Goal: Download file/media

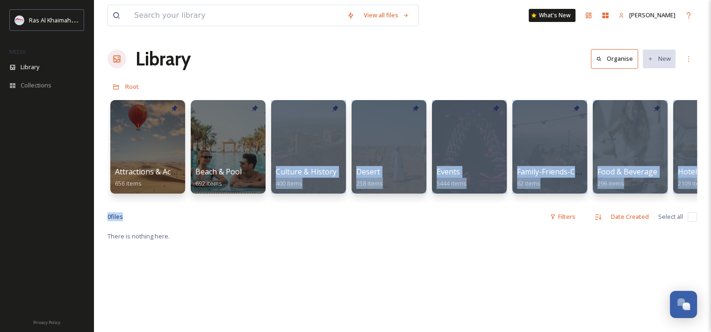
drag, startPoint x: 224, startPoint y: 210, endPoint x: 301, endPoint y: 225, distance: 78.5
click at [301, 225] on div "View all files What's New [PERSON_NAME] Library Organise New Root Your Selectio…" at bounding box center [403, 281] width 618 height 563
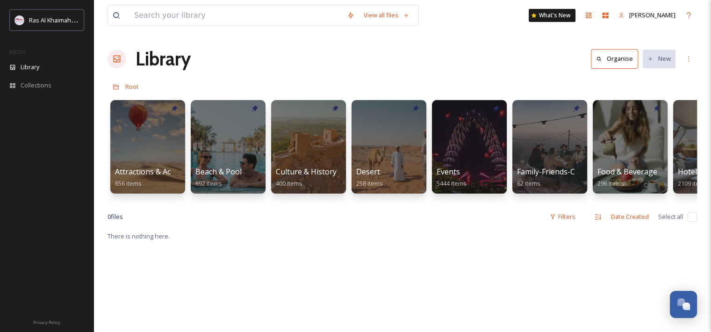
drag, startPoint x: 301, startPoint y: 225, endPoint x: 362, endPoint y: 273, distance: 78.2
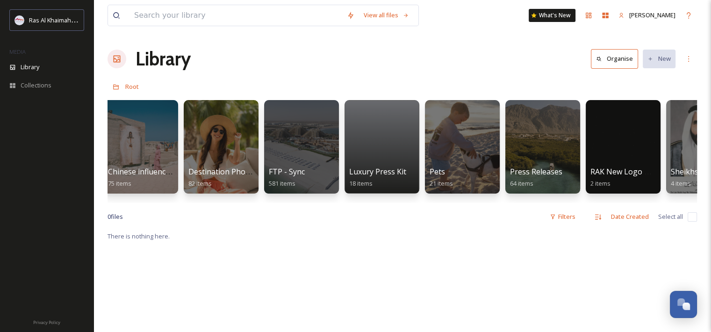
scroll to position [0, 1502]
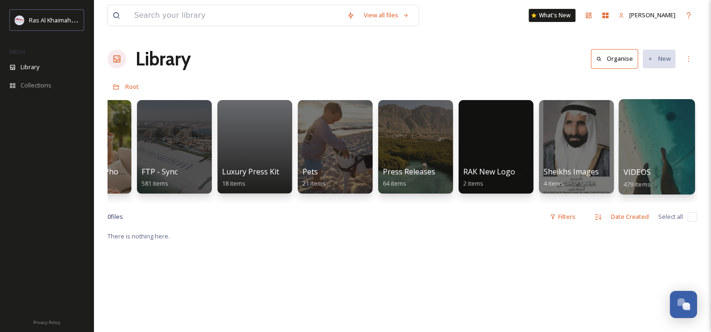
click at [639, 142] on div at bounding box center [657, 146] width 76 height 95
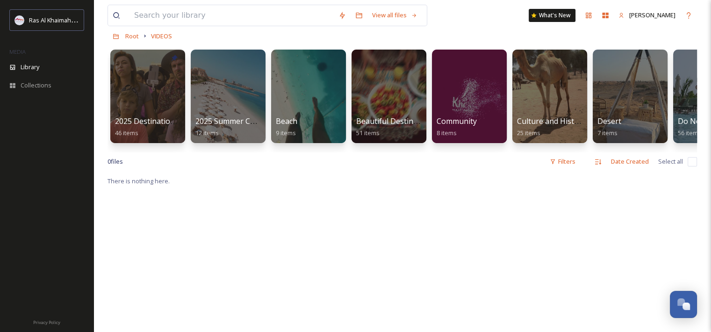
scroll to position [47, 0]
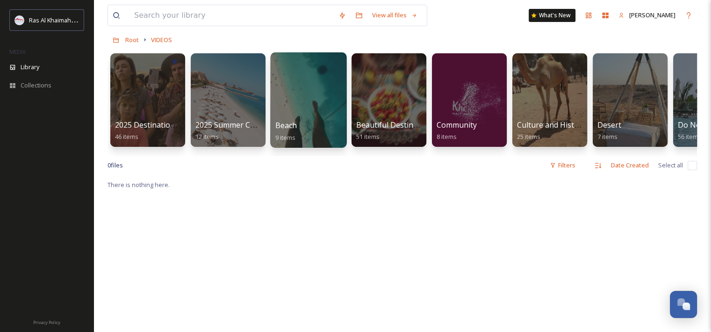
click at [297, 134] on div "Beach 9 items" at bounding box center [308, 131] width 67 height 23
click at [314, 105] on div at bounding box center [308, 99] width 76 height 95
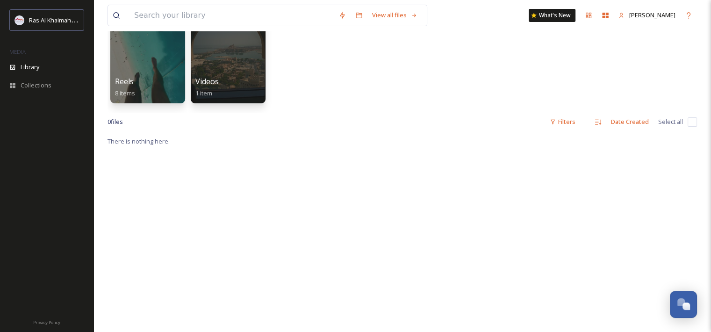
scroll to position [94, 0]
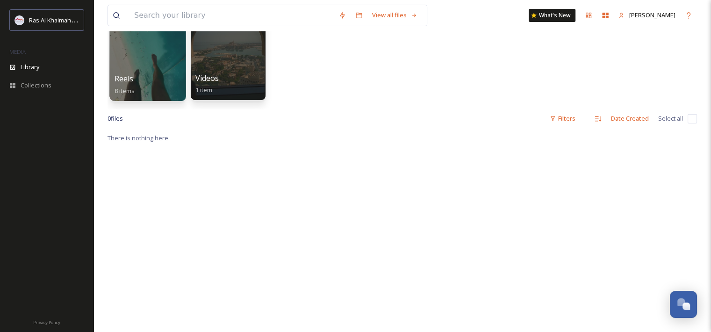
click at [139, 55] on div at bounding box center [147, 53] width 76 height 95
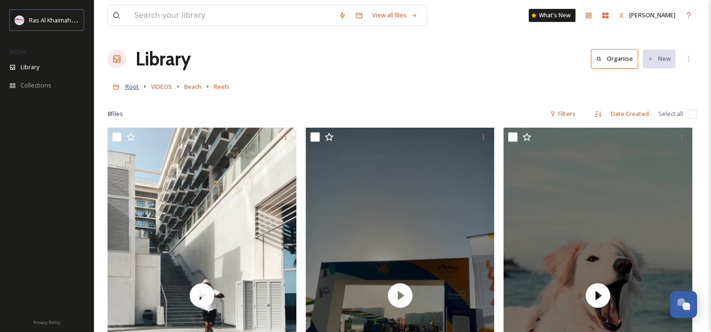
click at [137, 87] on span "Root" at bounding box center [132, 86] width 14 height 8
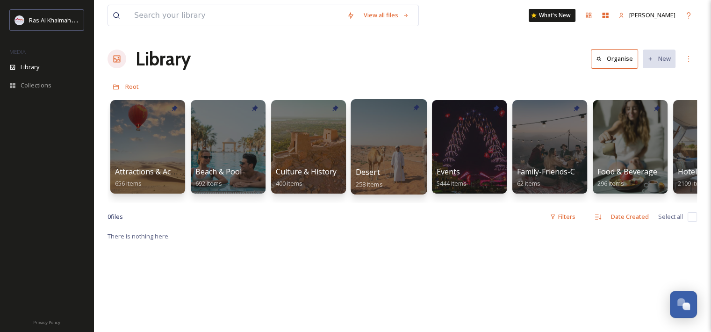
click at [394, 168] on div "Desert 258 items" at bounding box center [389, 178] width 67 height 23
click at [383, 152] on div at bounding box center [389, 146] width 76 height 95
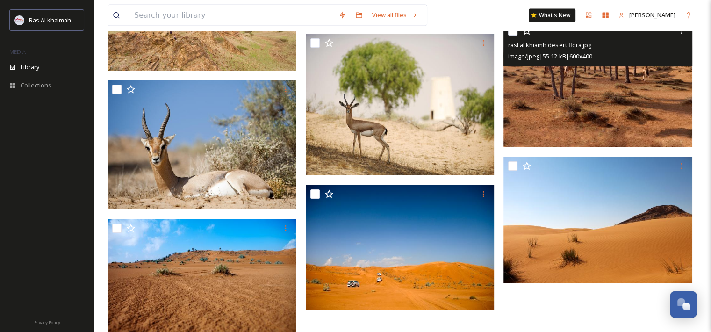
scroll to position [2015, 0]
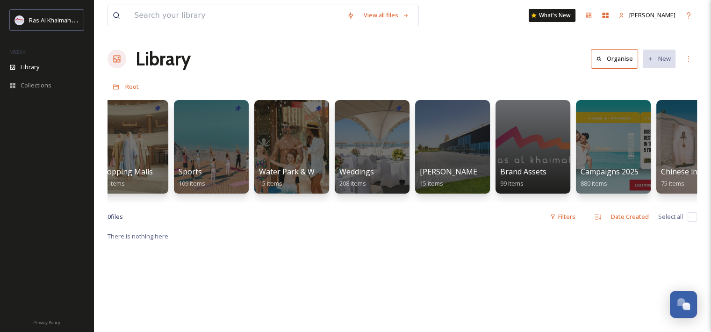
scroll to position [0, 833]
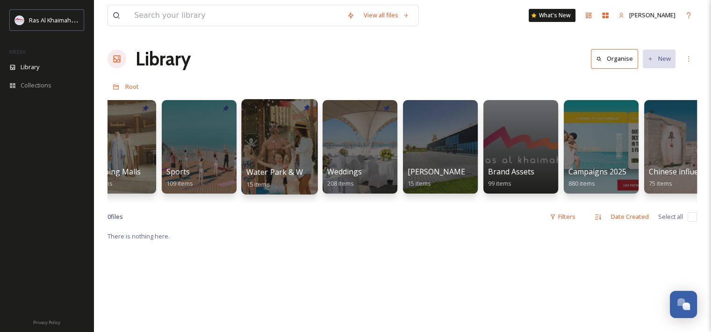
click at [301, 155] on div at bounding box center [279, 146] width 76 height 95
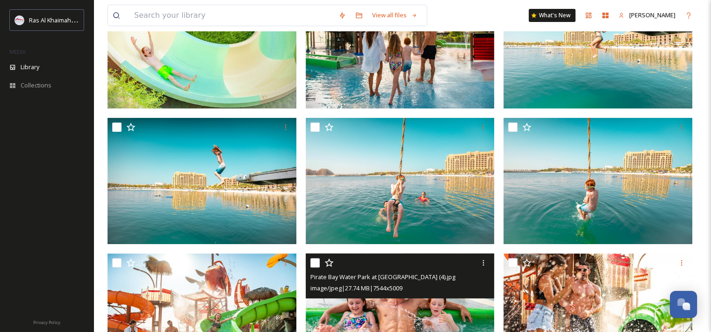
scroll to position [479, 0]
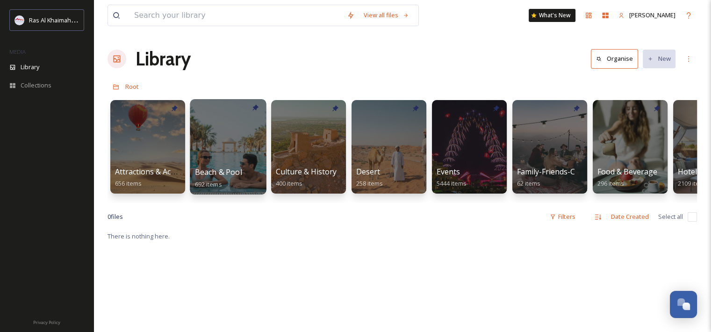
click at [241, 171] on div "Beach & Pool 692 items" at bounding box center [228, 178] width 67 height 23
click at [232, 125] on div at bounding box center [228, 146] width 76 height 95
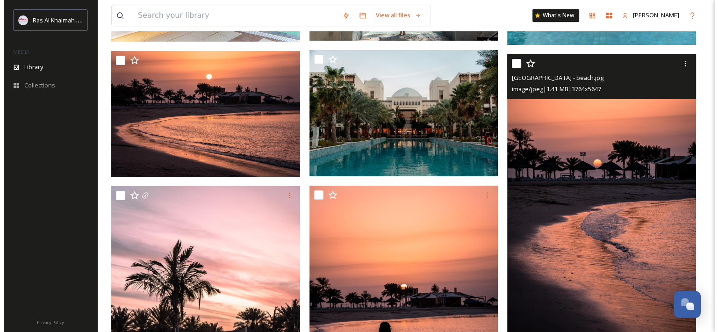
scroll to position [11412, 0]
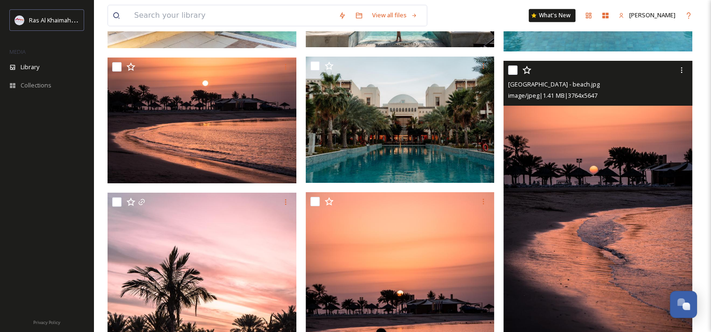
click at [630, 191] on img at bounding box center [598, 202] width 189 height 283
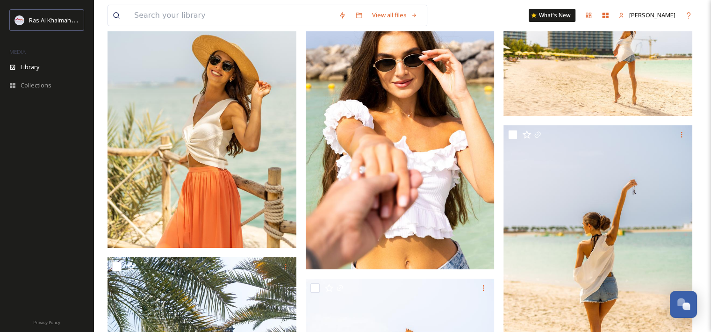
scroll to position [10393, 0]
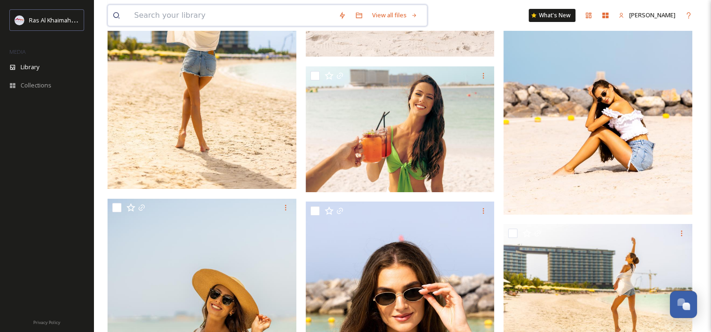
click at [175, 19] on input at bounding box center [232, 15] width 204 height 21
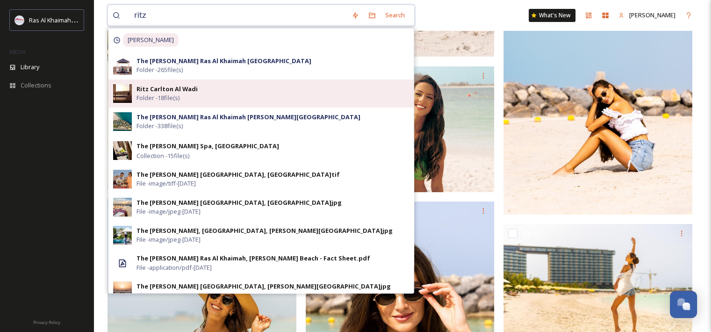
type input "ritz"
click at [237, 101] on div "Ritz Carlton Al Wadi Folder - 18 file(s)" at bounding box center [273, 94] width 273 height 18
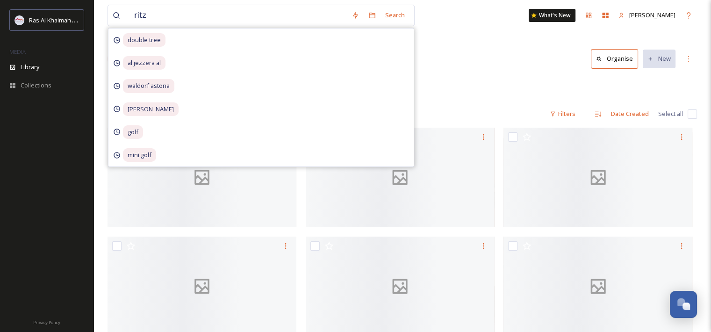
click at [515, 64] on div "Library Organise New" at bounding box center [403, 59] width 590 height 28
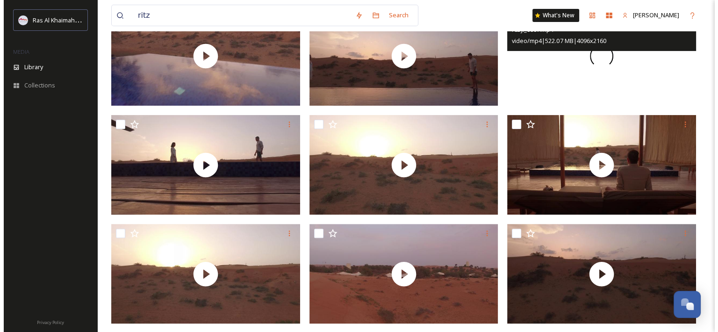
scroll to position [234, 0]
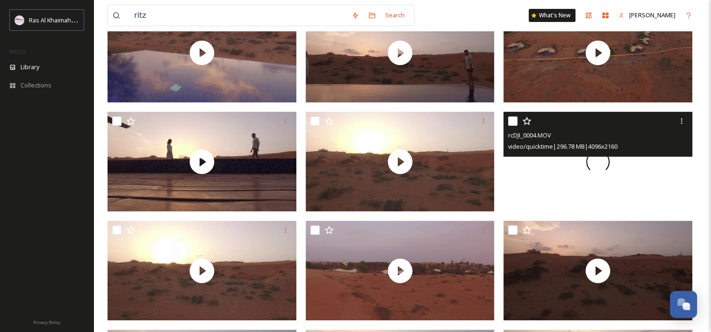
click at [604, 170] on div at bounding box center [598, 162] width 189 height 100
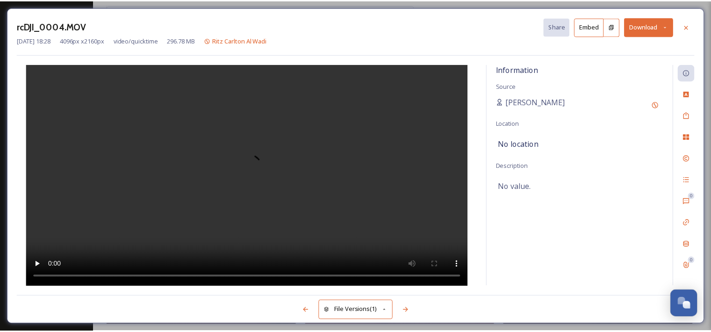
scroll to position [235, 0]
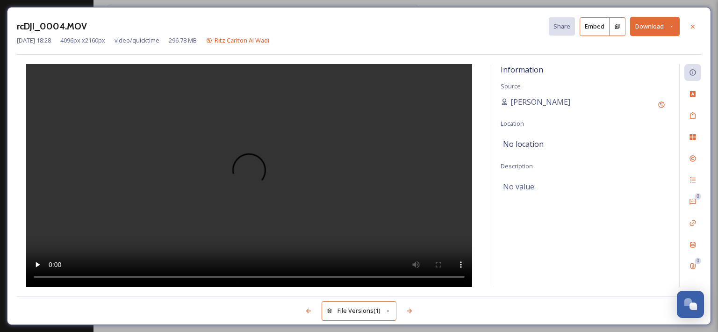
drag, startPoint x: 695, startPoint y: 27, endPoint x: 691, endPoint y: 32, distance: 6.1
click at [694, 28] on icon at bounding box center [692, 26] width 7 height 7
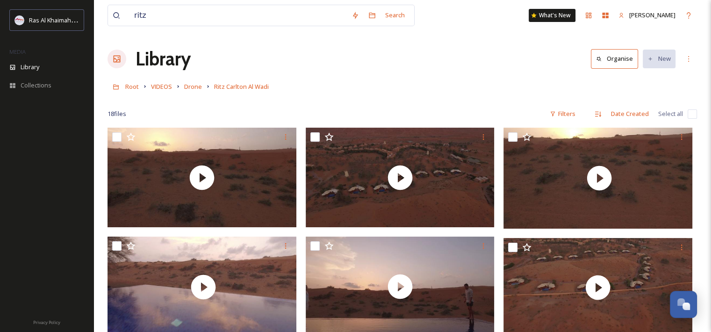
click at [239, 82] on link "Ritz Carlton Al Wadi" at bounding box center [241, 86] width 55 height 11
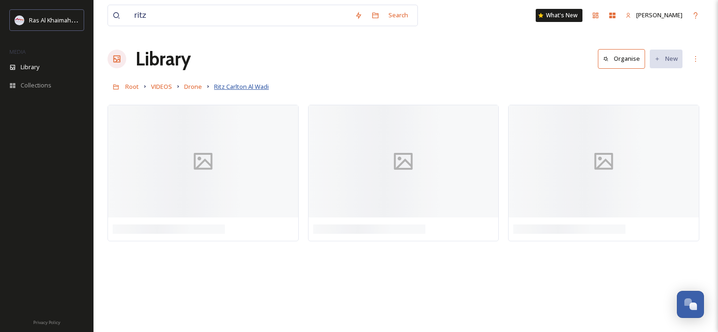
click at [239, 87] on span "Ritz Carlton Al Wadi" at bounding box center [241, 86] width 55 height 8
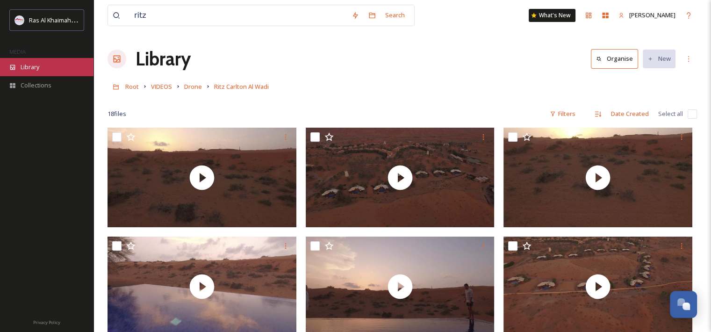
click at [47, 68] on div "Library" at bounding box center [47, 67] width 94 height 18
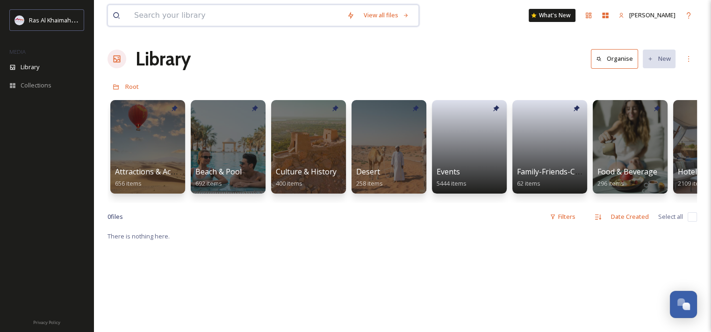
click at [195, 16] on input at bounding box center [236, 15] width 213 height 21
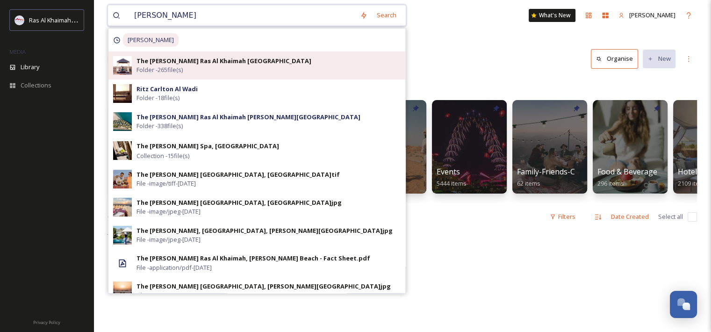
type input "[PERSON_NAME]"
click at [257, 65] on strong "The [PERSON_NAME] Ras Al Khaimah [GEOGRAPHIC_DATA]" at bounding box center [224, 61] width 175 height 8
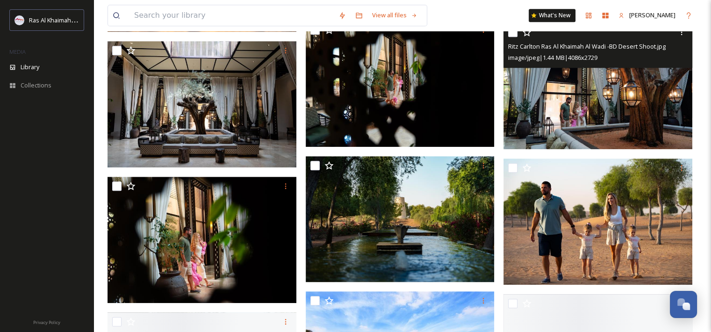
scroll to position [620, 0]
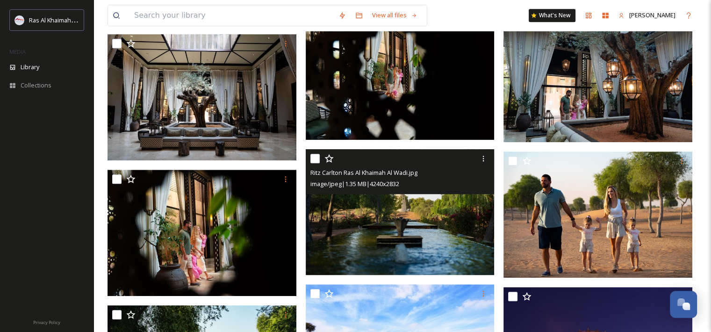
click at [453, 253] on img at bounding box center [400, 212] width 189 height 126
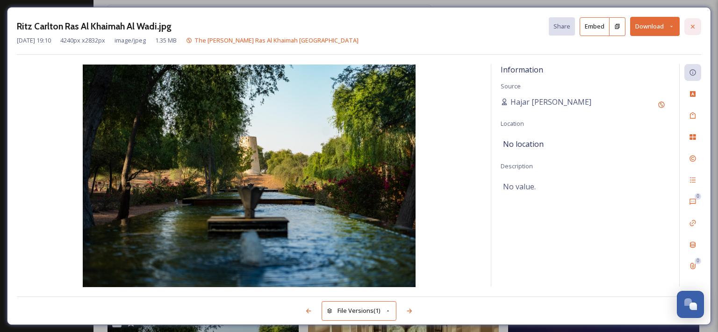
click at [694, 23] on icon at bounding box center [692, 26] width 7 height 7
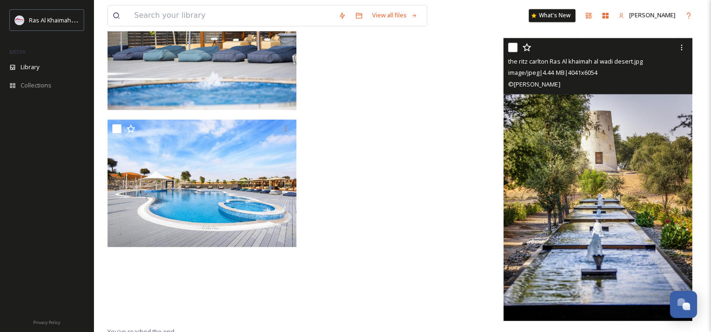
scroll to position [1700, 0]
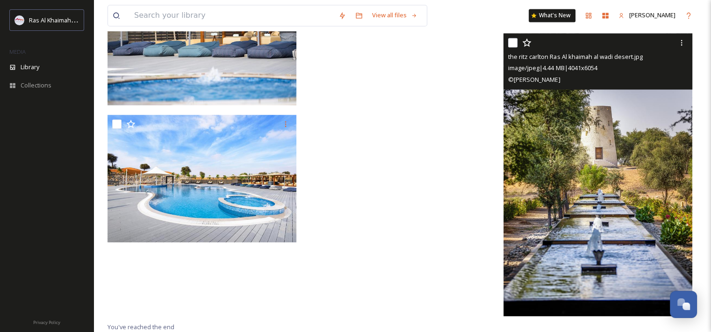
click at [636, 172] on img at bounding box center [598, 174] width 189 height 283
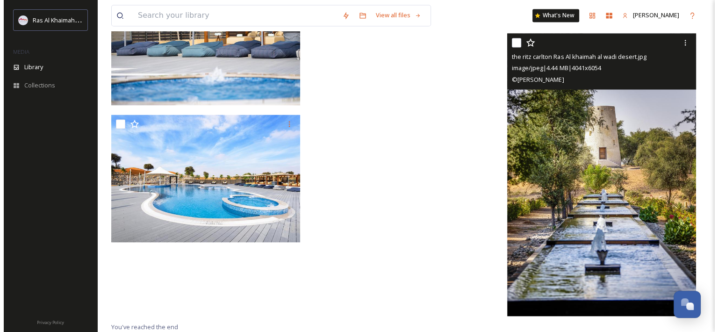
scroll to position [1626, 0]
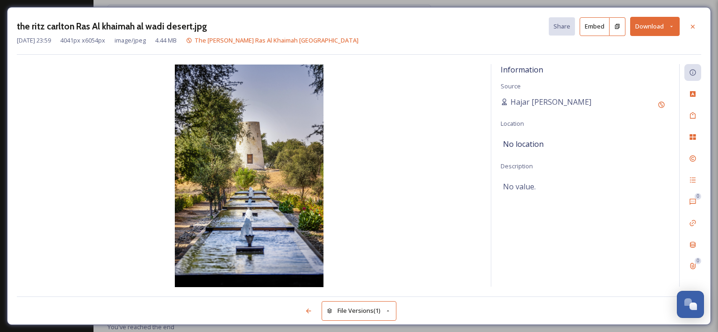
click at [442, 143] on img at bounding box center [249, 176] width 465 height 223
drag, startPoint x: 698, startPoint y: 25, endPoint x: 697, endPoint y: 20, distance: 4.8
click at [698, 23] on div at bounding box center [693, 26] width 17 height 17
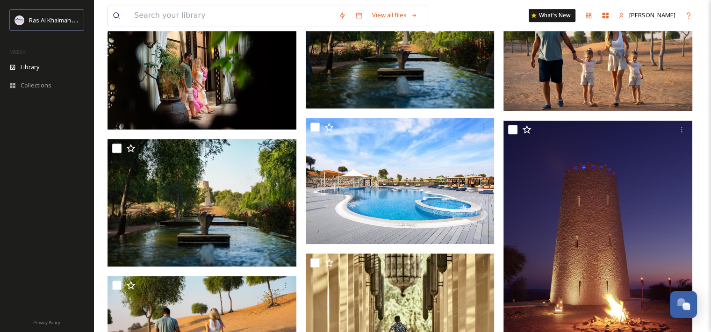
scroll to position [863, 0]
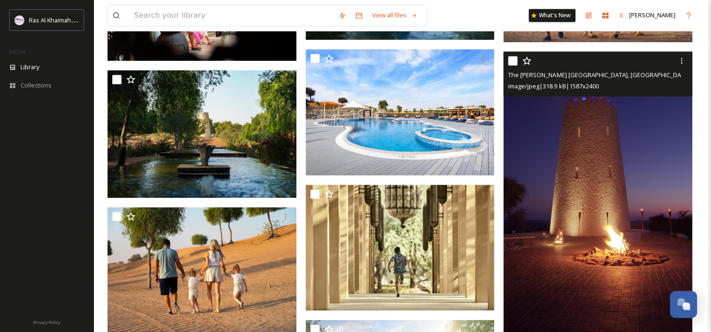
click at [598, 190] on img at bounding box center [598, 195] width 189 height 286
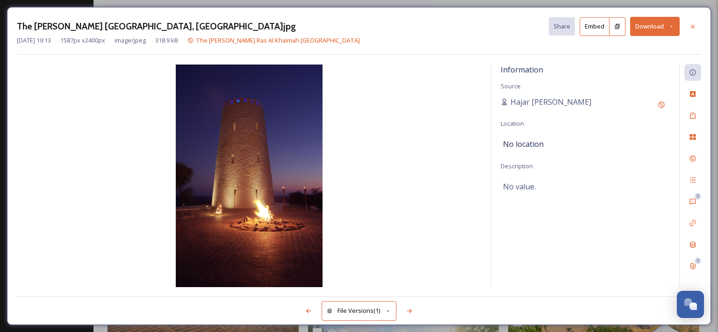
click at [663, 26] on button "Download" at bounding box center [655, 26] width 50 height 19
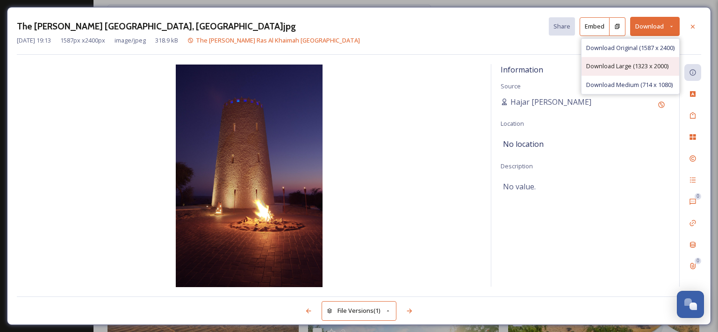
click at [638, 71] on div "Download Large (1323 x 2000)" at bounding box center [631, 66] width 98 height 18
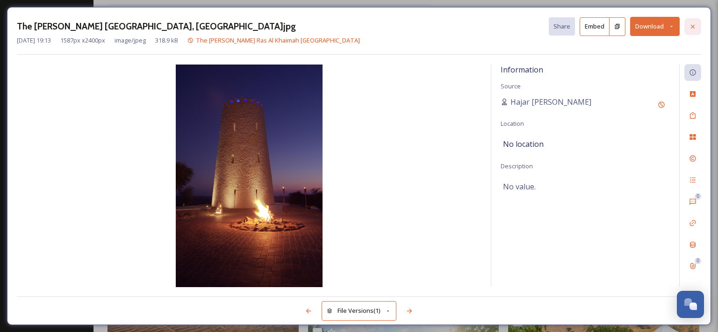
click at [690, 29] on icon at bounding box center [692, 26] width 7 height 7
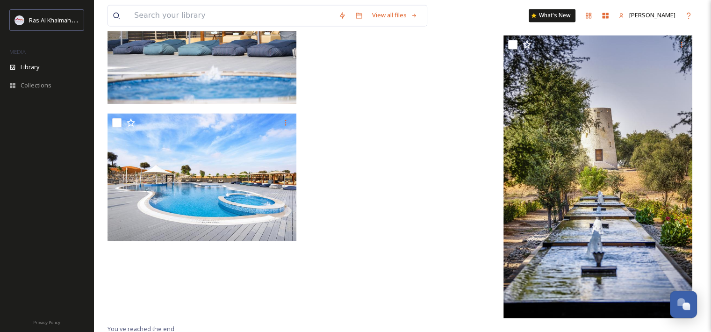
scroll to position [1703, 0]
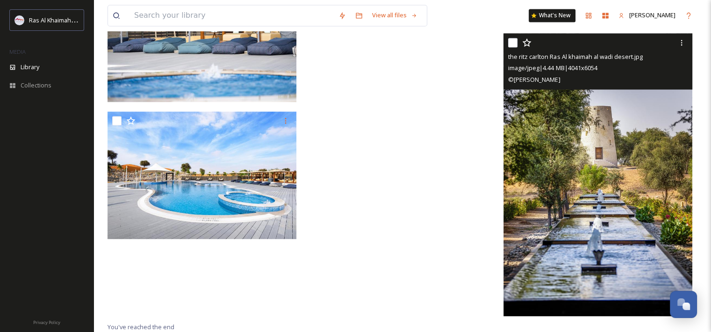
click at [574, 210] on img at bounding box center [598, 174] width 189 height 283
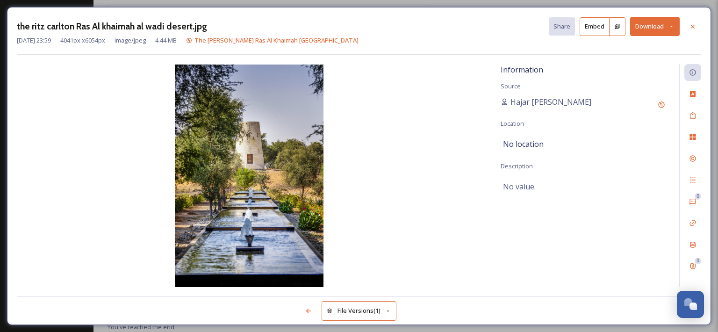
click at [655, 28] on button "Download" at bounding box center [655, 26] width 50 height 19
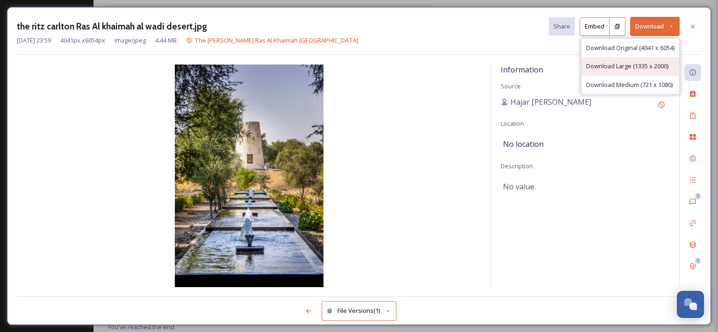
click at [637, 67] on span "Download Large (1335 x 2000)" at bounding box center [628, 66] width 82 height 9
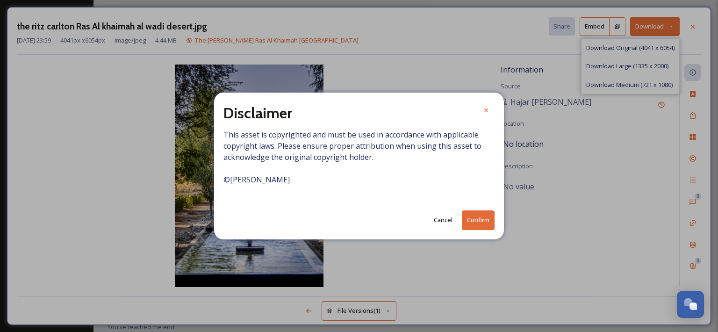
click at [475, 218] on button "Confirm" at bounding box center [478, 219] width 33 height 19
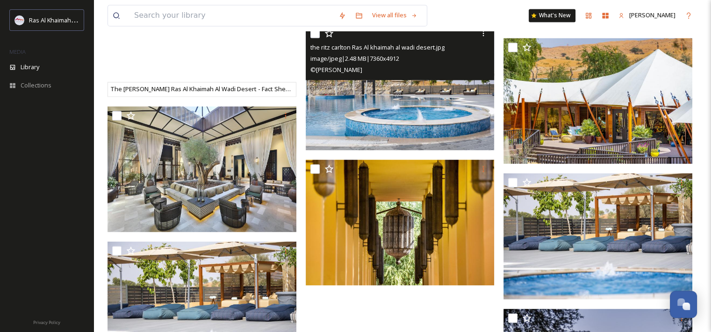
scroll to position [1235, 0]
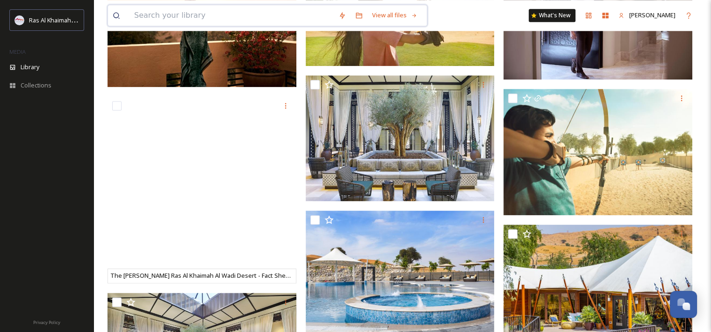
click at [268, 19] on input at bounding box center [232, 15] width 204 height 21
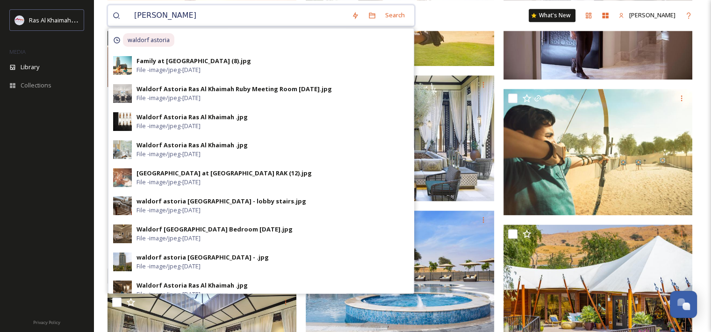
type input "[PERSON_NAME]"
click at [233, 40] on div "waldorf astoria" at bounding box center [261, 40] width 305 height 23
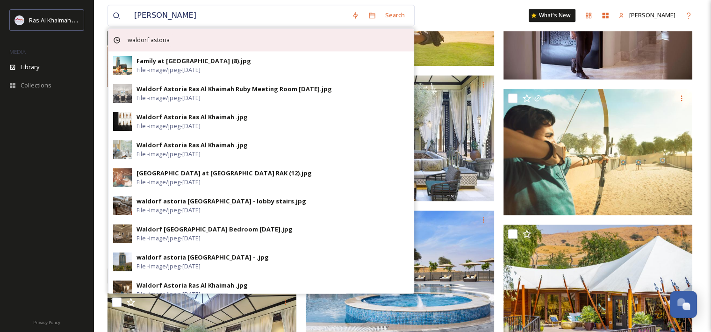
click at [183, 36] on div "waldorf astoria" at bounding box center [261, 40] width 305 height 23
click at [159, 45] on span "waldorf astoria" at bounding box center [148, 40] width 51 height 14
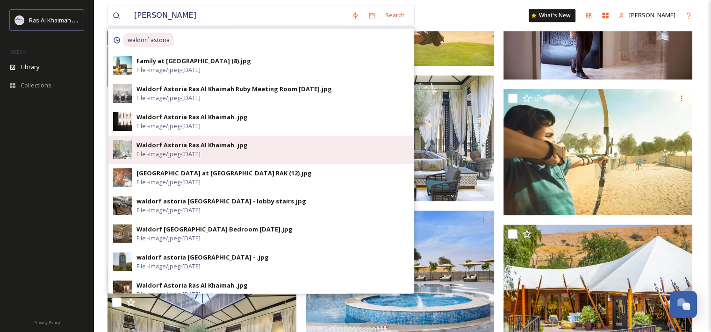
click at [288, 149] on div "Waldorf Astoria Ras Al Khaimah .jpg File - image/jpeg - [DATE]" at bounding box center [273, 150] width 273 height 18
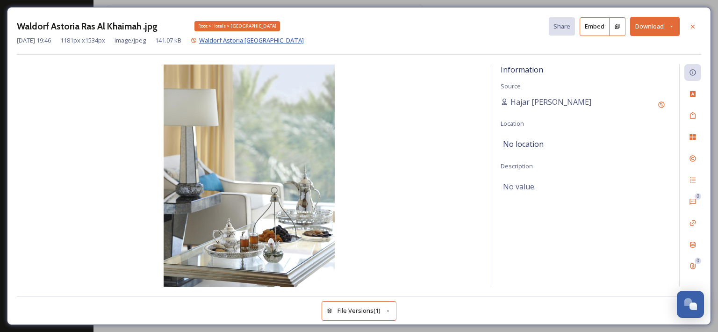
click at [236, 42] on span "Waldorf Astoria [GEOGRAPHIC_DATA]" at bounding box center [251, 40] width 105 height 8
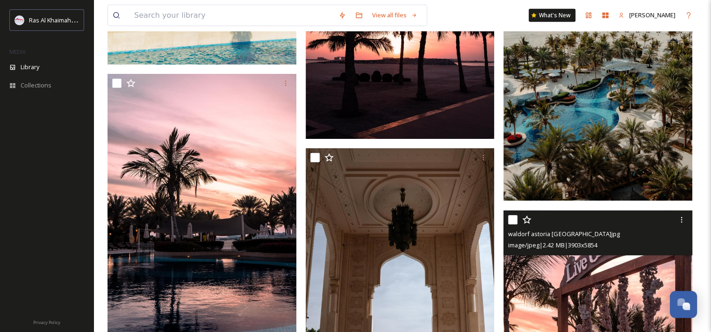
scroll to position [2383, 0]
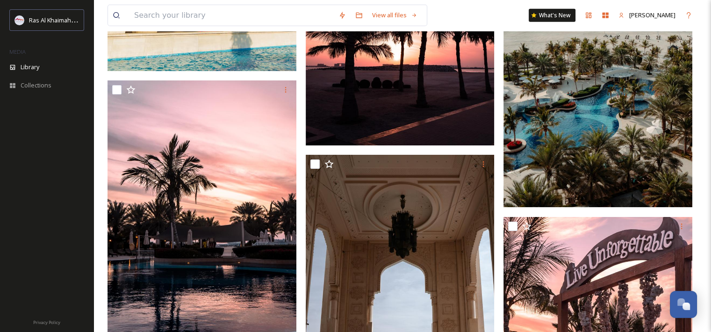
click at [612, 164] on img at bounding box center [598, 65] width 189 height 283
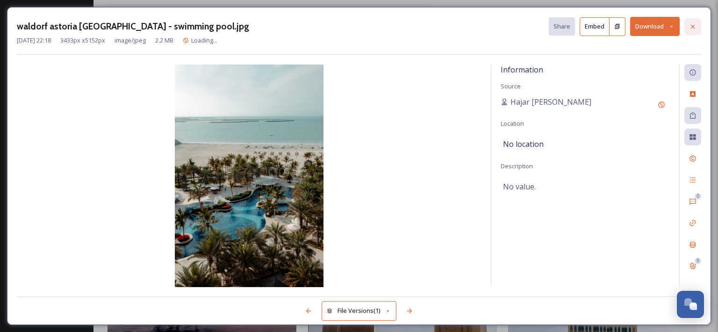
click at [694, 22] on div at bounding box center [693, 26] width 17 height 17
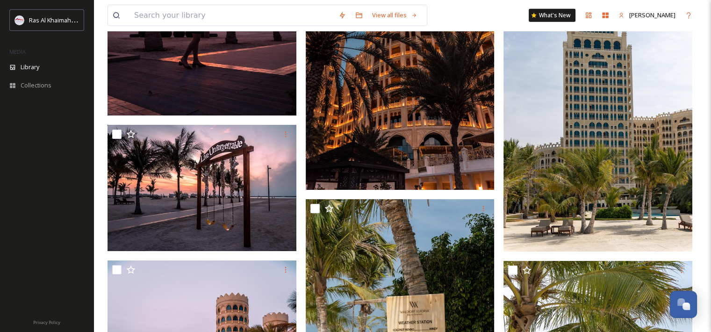
scroll to position [2945, 0]
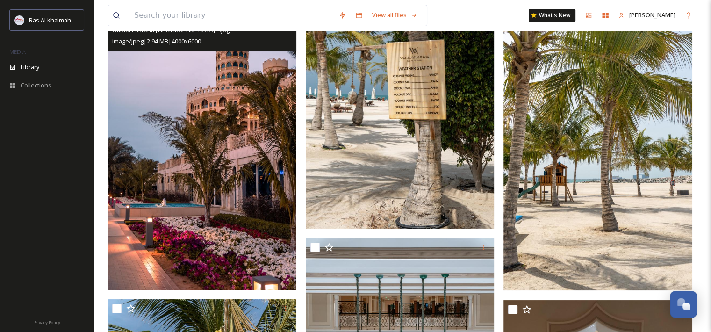
click at [251, 221] on img at bounding box center [202, 148] width 189 height 283
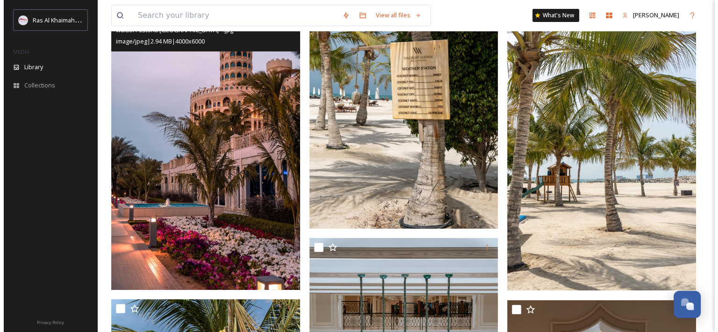
scroll to position [2886, 0]
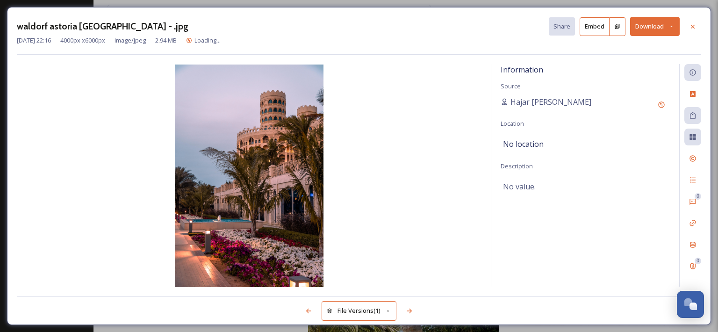
click at [664, 23] on button "Download" at bounding box center [655, 26] width 50 height 19
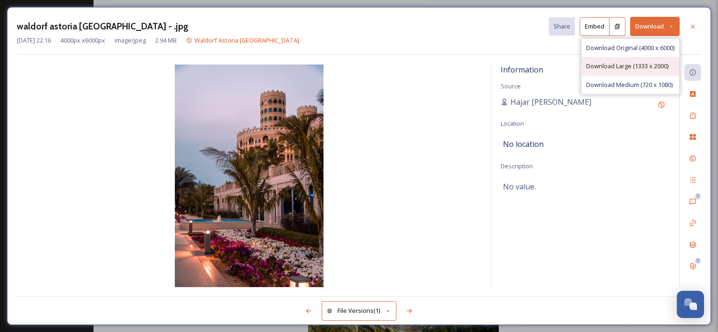
click at [639, 69] on span "Download Large (1333 x 2000)" at bounding box center [628, 66] width 82 height 9
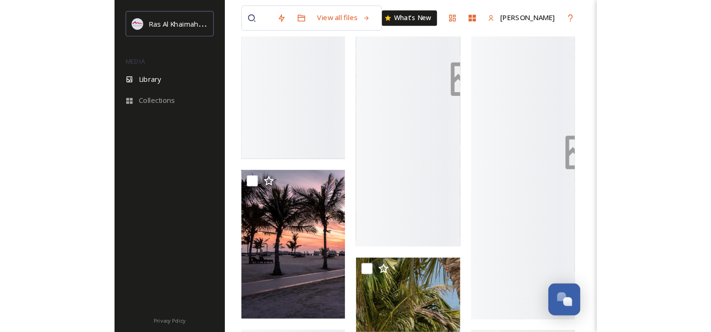
scroll to position [2853, 0]
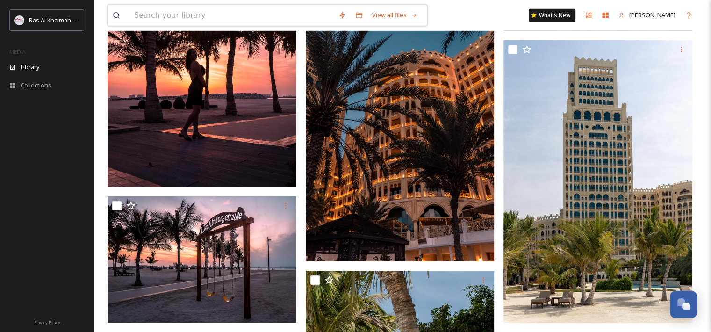
click at [174, 10] on input at bounding box center [232, 15] width 204 height 21
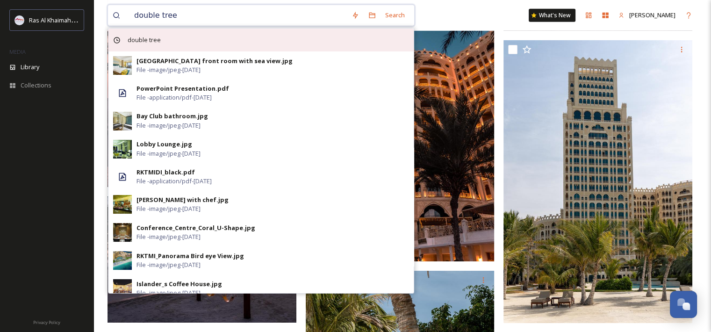
type input "double tree"
click at [140, 37] on span "double tree" at bounding box center [144, 40] width 43 height 14
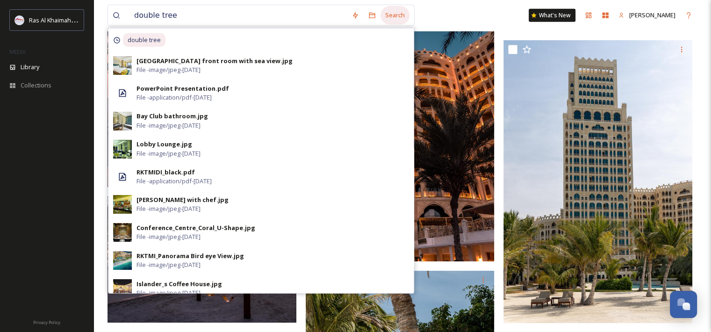
click at [393, 17] on div "Search" at bounding box center [395, 15] width 29 height 18
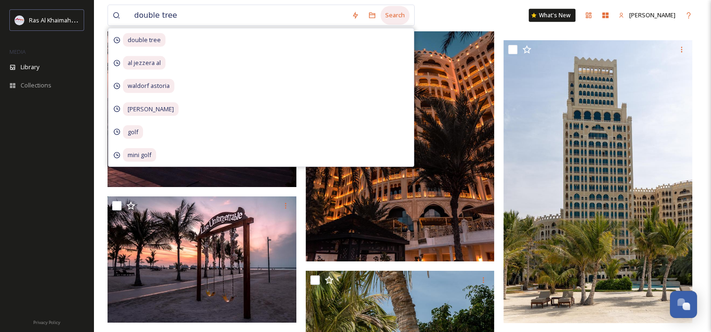
click at [393, 17] on div "Search" at bounding box center [395, 15] width 29 height 18
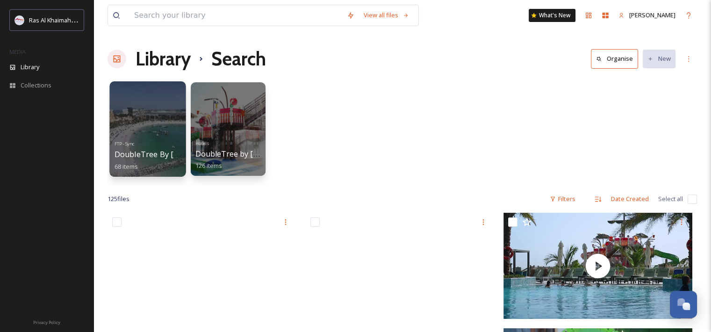
click at [170, 132] on div at bounding box center [147, 128] width 76 height 95
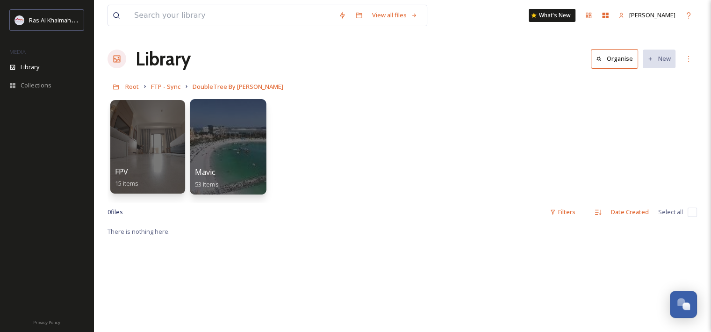
click at [231, 166] on div at bounding box center [228, 146] width 76 height 95
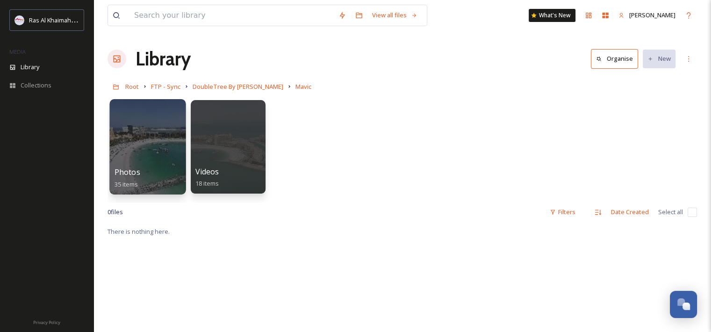
click at [138, 177] on div "Photos 35 items" at bounding box center [148, 178] width 67 height 23
click at [155, 131] on div at bounding box center [147, 146] width 76 height 95
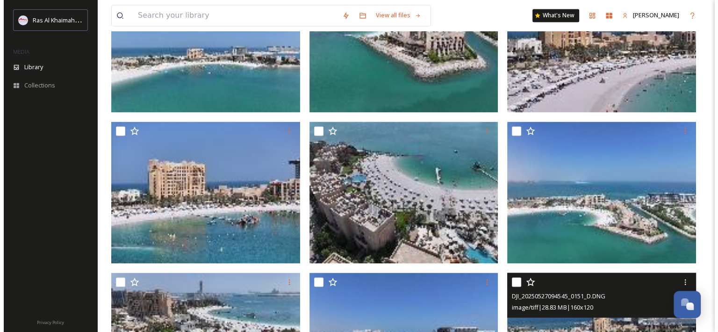
scroll to position [1334, 0]
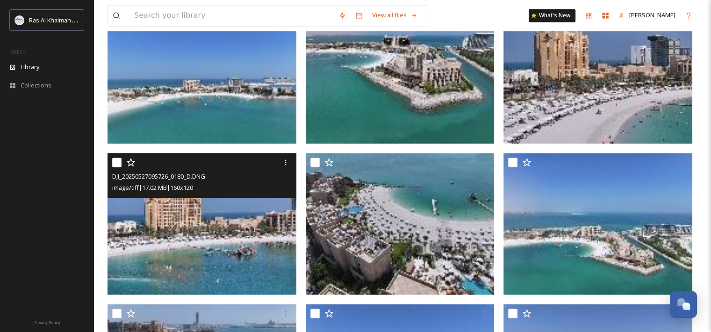
click at [210, 254] on img at bounding box center [202, 224] width 189 height 142
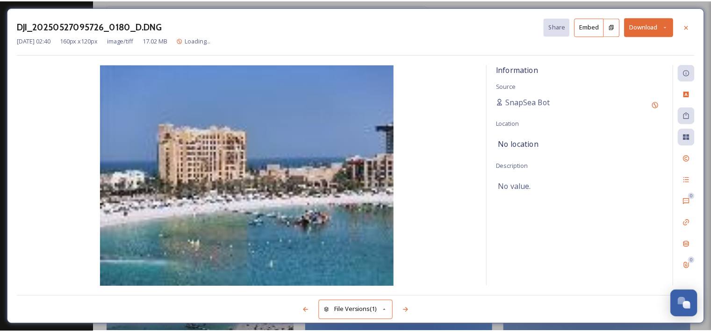
scroll to position [1349, 0]
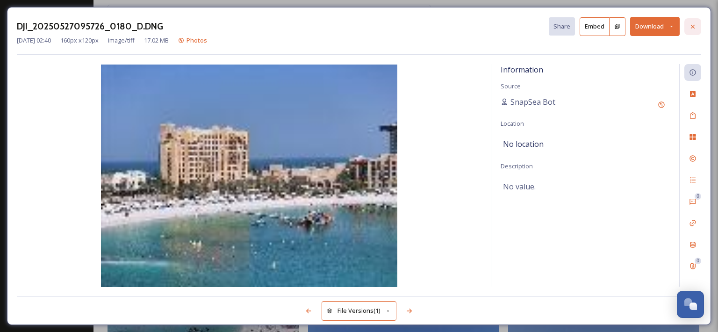
click at [697, 27] on div at bounding box center [693, 26] width 17 height 17
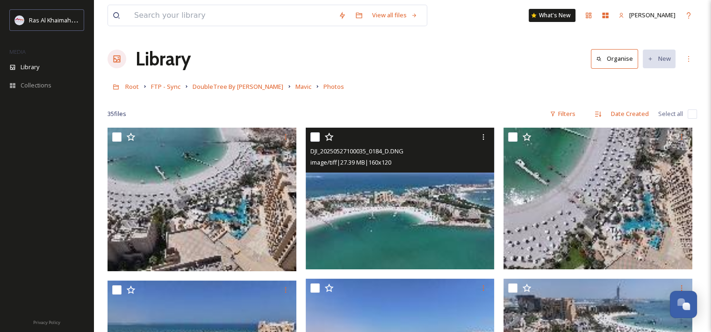
click at [369, 237] on img at bounding box center [400, 199] width 189 height 142
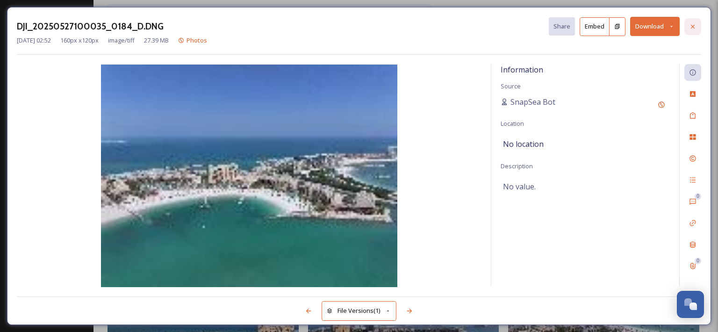
click at [690, 31] on div at bounding box center [693, 26] width 17 height 17
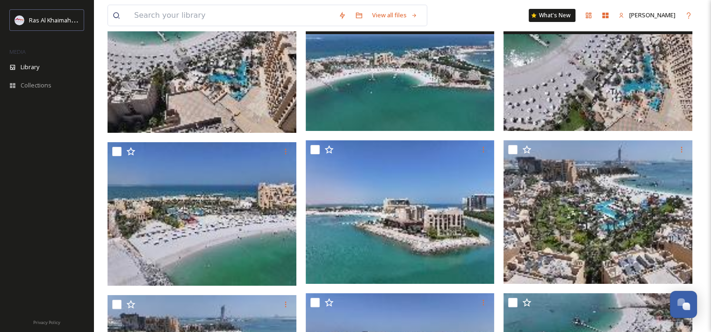
scroll to position [140, 0]
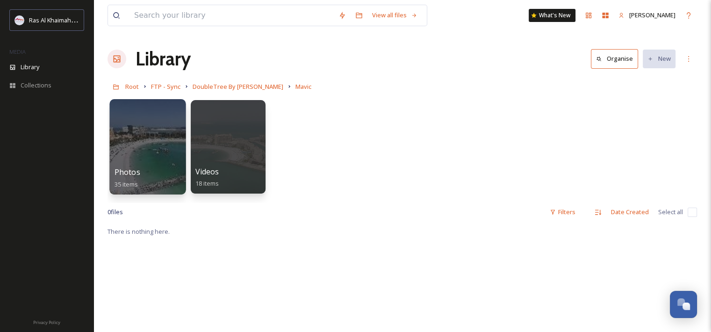
click at [139, 167] on div "Photos 35 items" at bounding box center [148, 178] width 67 height 23
click at [154, 143] on div at bounding box center [147, 146] width 76 height 95
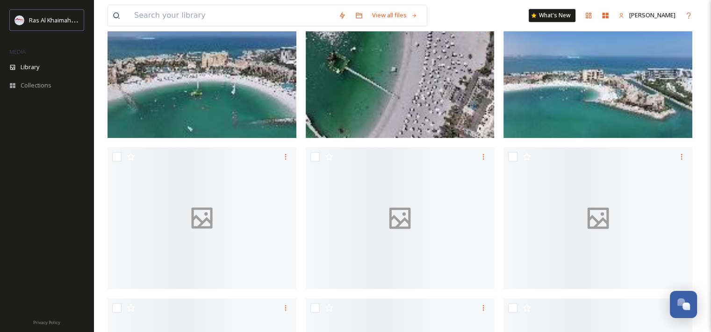
scroll to position [1076, 0]
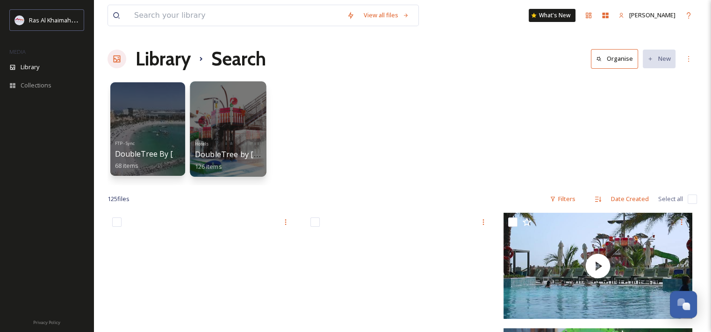
click at [263, 135] on div at bounding box center [228, 128] width 76 height 95
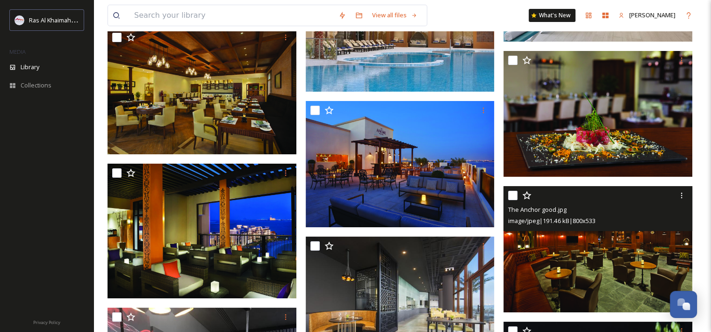
scroll to position [3482, 0]
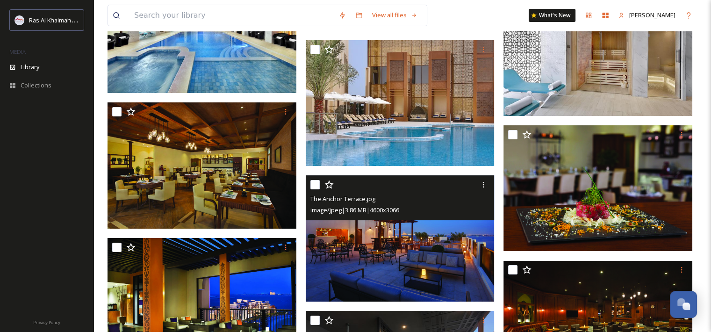
click at [423, 233] on img at bounding box center [400, 238] width 189 height 126
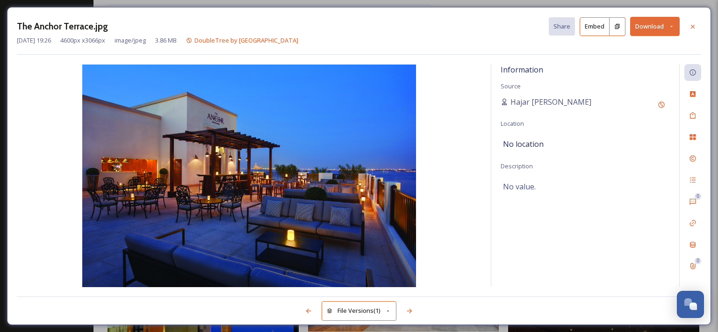
click at [666, 24] on button "Download" at bounding box center [655, 26] width 50 height 19
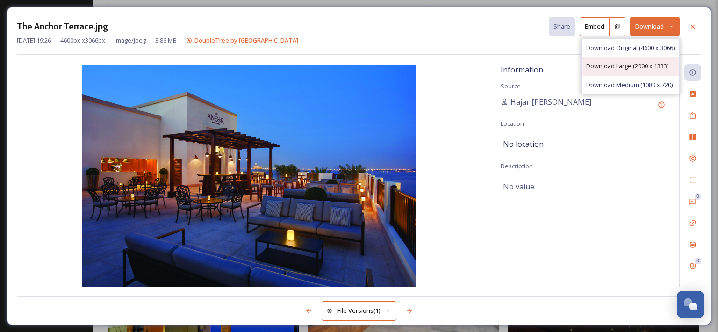
click at [642, 72] on div "Download Large (2000 x 1333)" at bounding box center [631, 66] width 98 height 18
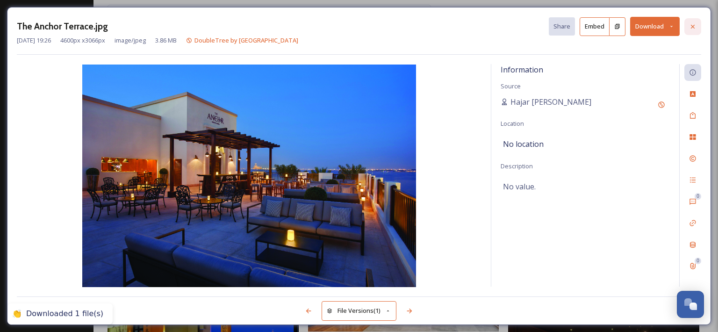
click at [688, 29] on div at bounding box center [693, 26] width 17 height 17
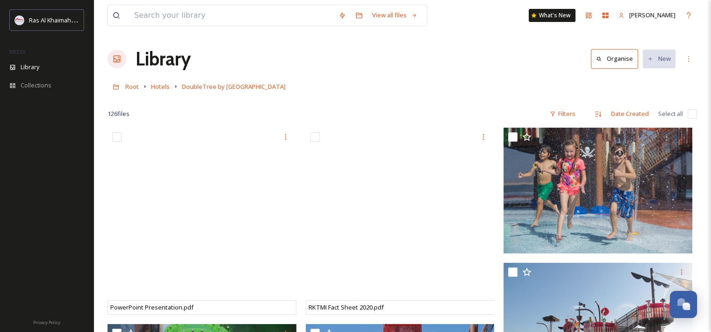
click at [209, 94] on div "Root Hotels DoubleTree by [GEOGRAPHIC_DATA]" at bounding box center [403, 87] width 590 height 18
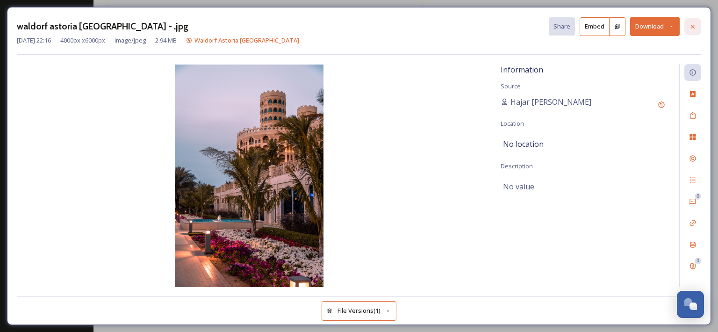
click at [695, 20] on div at bounding box center [693, 26] width 17 height 17
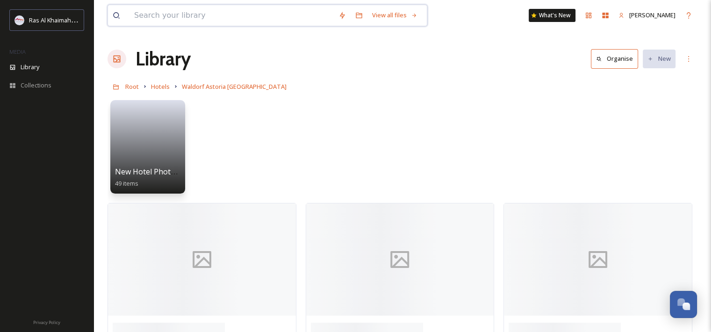
click at [193, 12] on input at bounding box center [232, 15] width 204 height 21
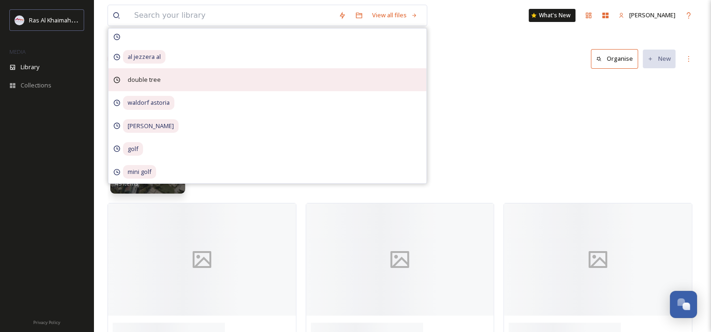
click at [163, 64] on span "double tree" at bounding box center [144, 57] width 43 height 14
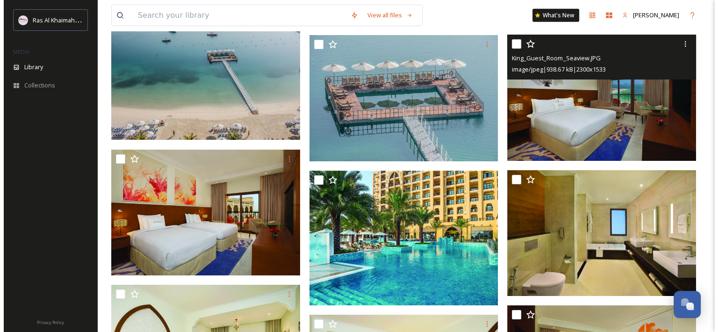
scroll to position [2619, 0]
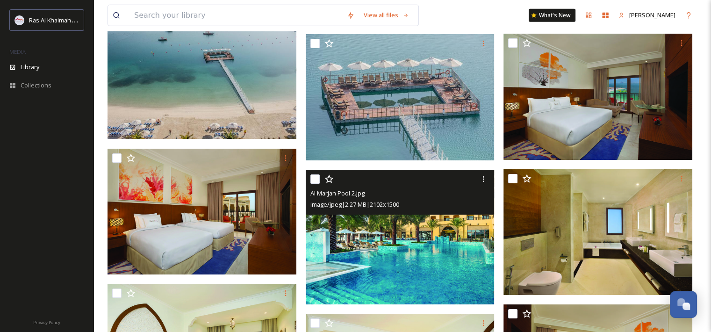
click at [447, 263] on img at bounding box center [400, 236] width 189 height 135
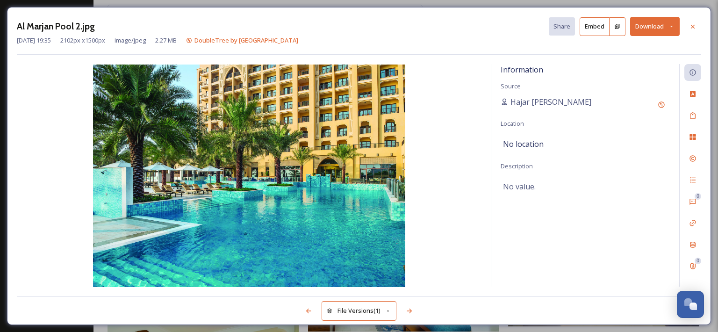
click at [660, 28] on button "Download" at bounding box center [655, 26] width 50 height 19
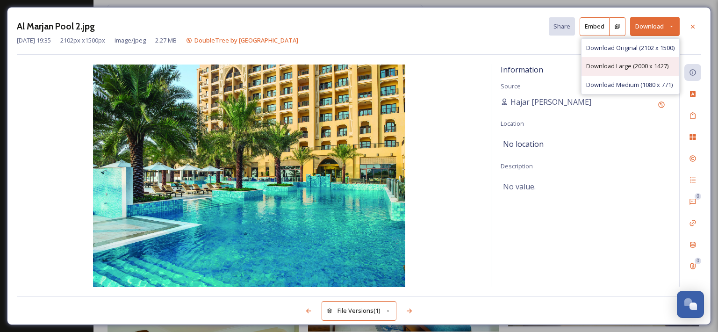
click at [644, 58] on div "Download Large (2000 x 1427)" at bounding box center [631, 66] width 98 height 18
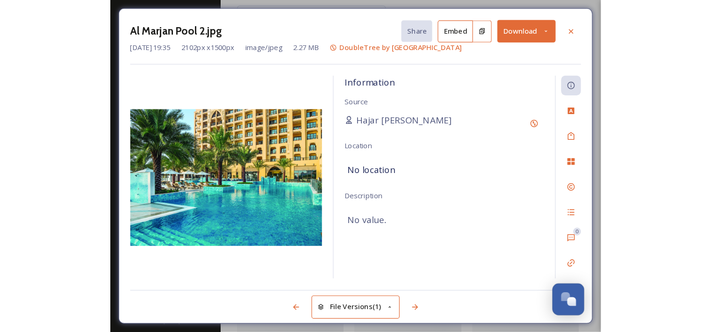
scroll to position [2619, 0]
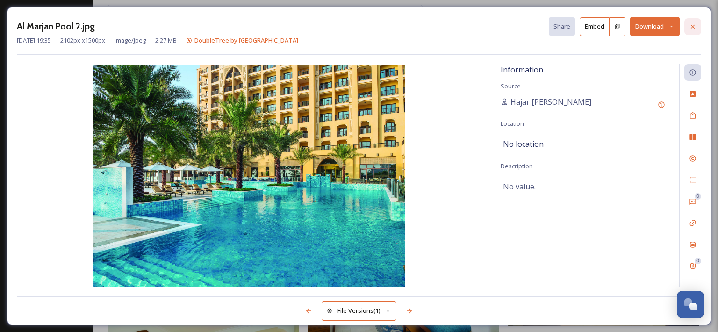
click at [694, 21] on div at bounding box center [693, 26] width 17 height 17
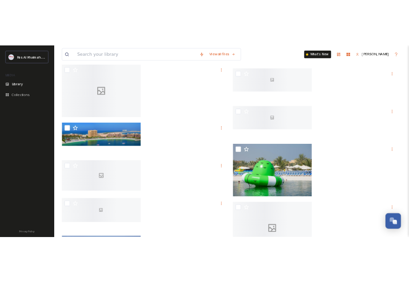
scroll to position [6243, 0]
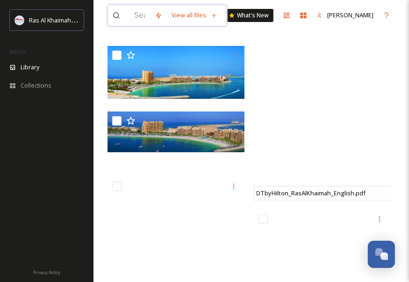
click at [150, 11] on input at bounding box center [140, 15] width 21 height 21
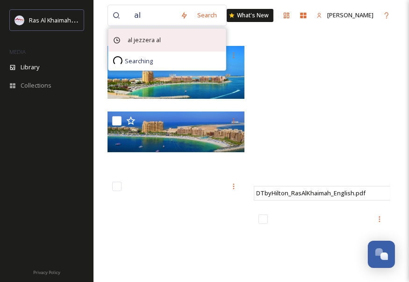
click at [159, 43] on span "al jezzera al" at bounding box center [144, 40] width 43 height 14
click at [155, 36] on span "al jezzera al" at bounding box center [144, 40] width 43 height 14
click at [145, 40] on span "al jezzera al" at bounding box center [144, 40] width 43 height 14
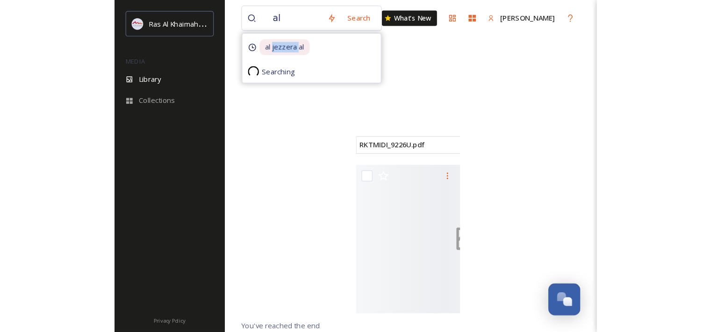
scroll to position [5370, 0]
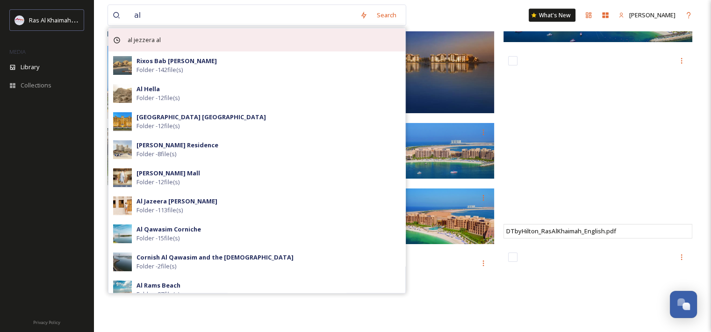
click at [181, 47] on div "al jezzera al" at bounding box center [257, 40] width 297 height 23
click at [214, 42] on div "al jezzera al" at bounding box center [257, 40] width 297 height 23
click at [160, 42] on span "al jezzera al" at bounding box center [144, 40] width 43 height 14
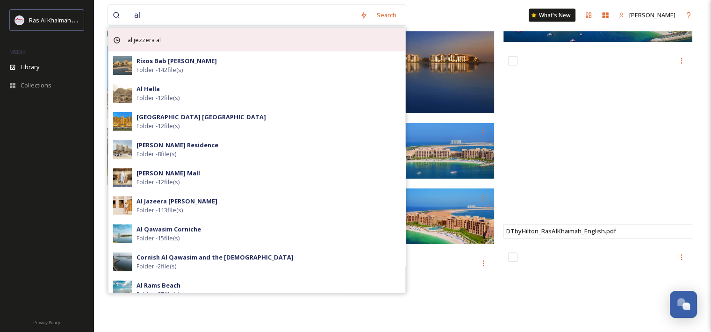
click at [145, 40] on span "al jezzera al" at bounding box center [144, 40] width 43 height 14
click at [138, 40] on span "al jezzera al" at bounding box center [144, 40] width 43 height 14
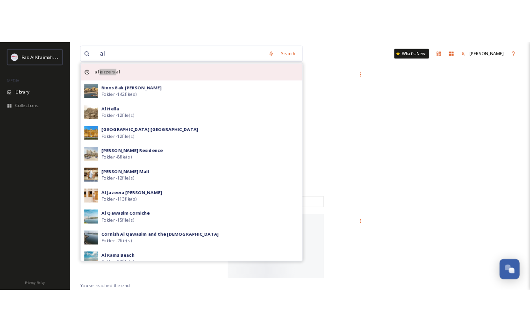
scroll to position [3977, 0]
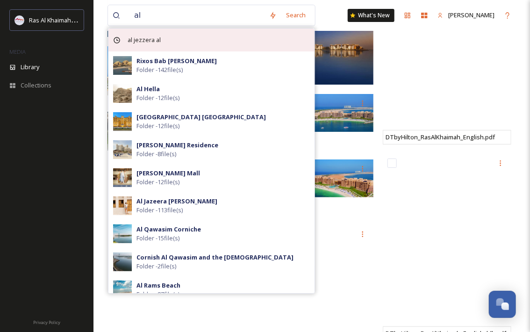
click at [216, 43] on div "al jezzera al" at bounding box center [212, 40] width 206 height 23
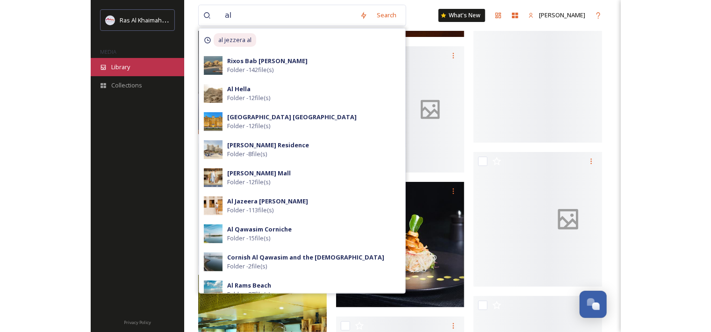
scroll to position [5370, 0]
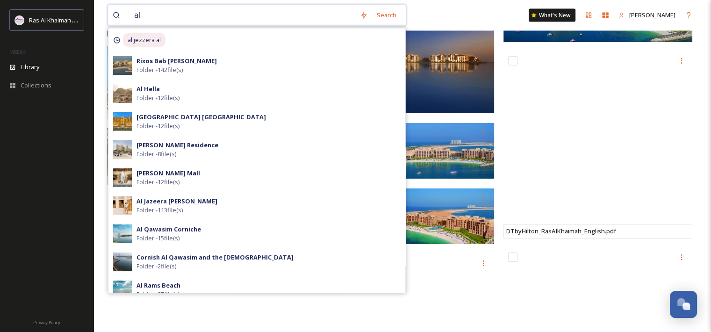
click at [185, 16] on input "al" at bounding box center [243, 15] width 226 height 21
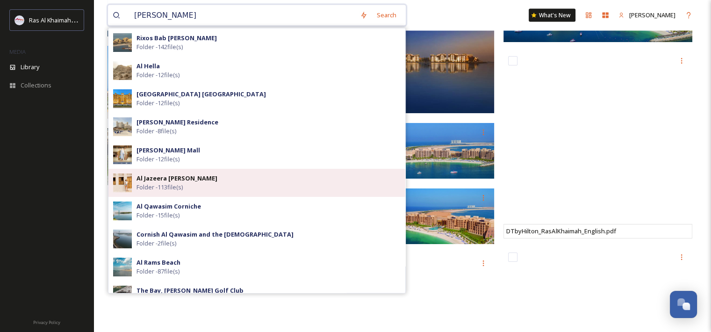
type input "[PERSON_NAME]"
click at [180, 185] on span "Folder - 113 file(s)" at bounding box center [160, 187] width 46 height 9
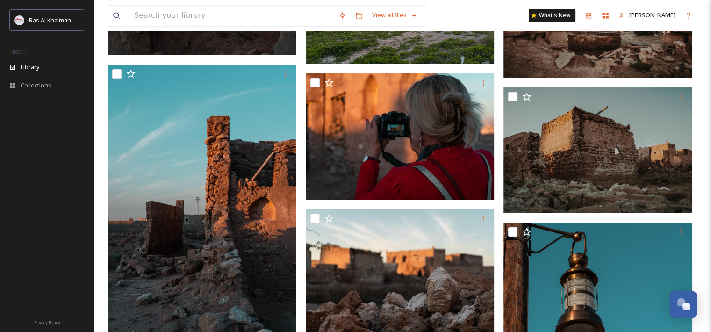
scroll to position [5238, 0]
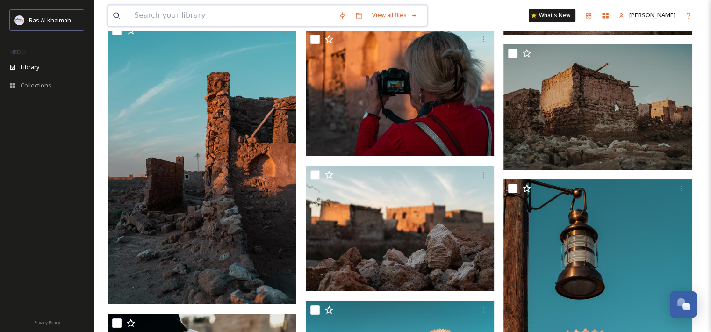
click at [178, 11] on input at bounding box center [232, 15] width 204 height 21
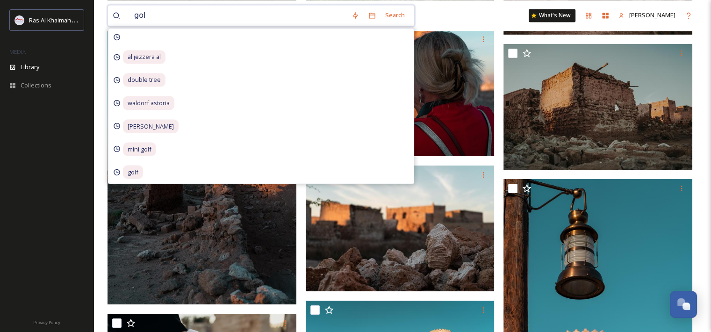
type input "golf"
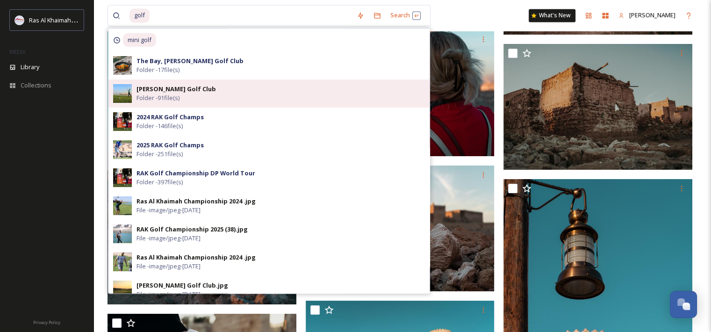
click at [215, 91] on div "[PERSON_NAME] Golf Club Folder - 91 file(s)" at bounding box center [281, 94] width 289 height 18
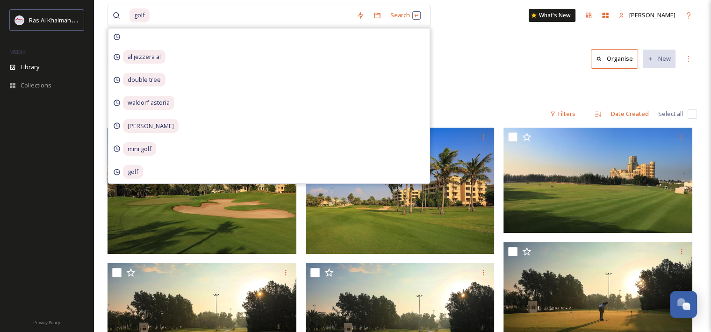
click at [500, 64] on div "Library Organise New" at bounding box center [403, 59] width 590 height 28
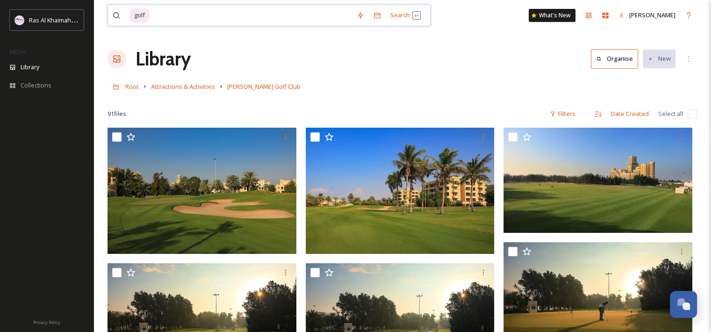
click at [180, 10] on input at bounding box center [252, 15] width 202 height 21
type input "video"
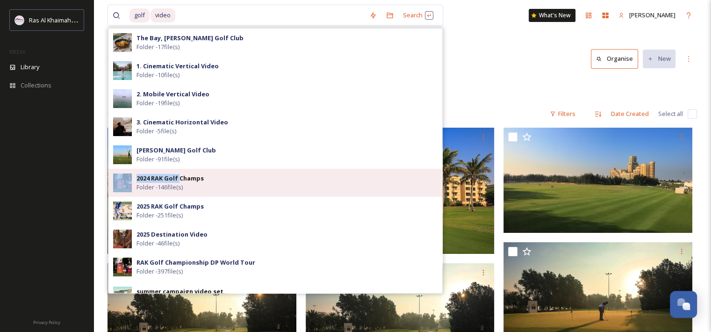
drag, startPoint x: 180, startPoint y: 161, endPoint x: 178, endPoint y: 171, distance: 9.5
click at [178, 171] on div "The Bay, [PERSON_NAME] Golf Club Folder - 17 file(s) 1. Cinematic Vertical Vide…" at bounding box center [275, 161] width 335 height 266
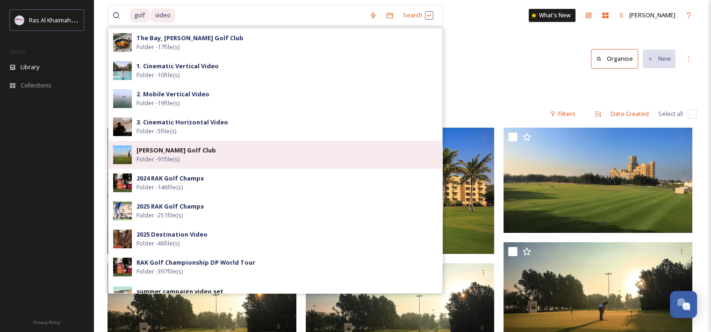
drag, startPoint x: 178, startPoint y: 171, endPoint x: 150, endPoint y: 167, distance: 28.8
click at [150, 167] on div "[PERSON_NAME] Golf Club Folder - 91 file(s)" at bounding box center [276, 155] width 334 height 28
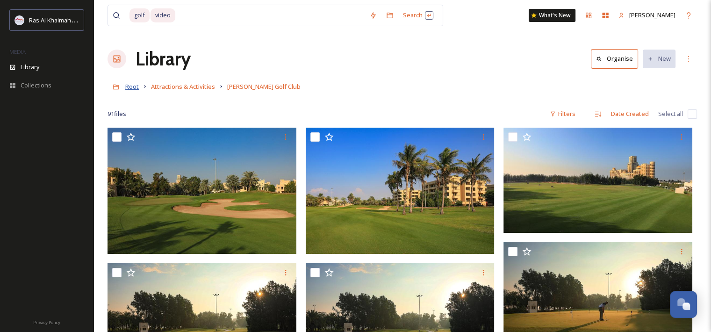
click at [131, 89] on span "Root" at bounding box center [132, 86] width 14 height 8
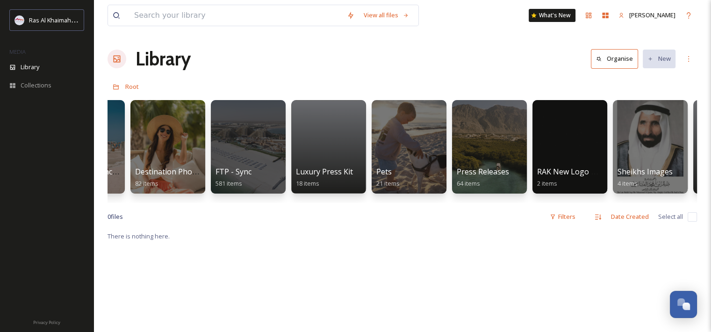
scroll to position [0, 1502]
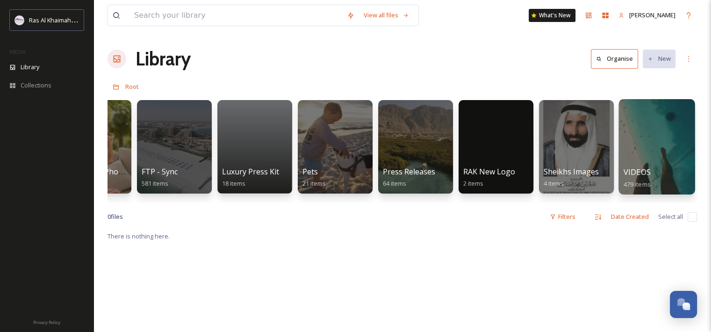
click at [652, 161] on div at bounding box center [657, 146] width 76 height 95
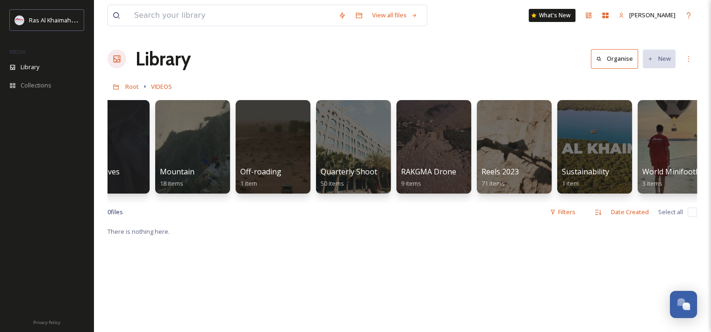
scroll to position [0, 1261]
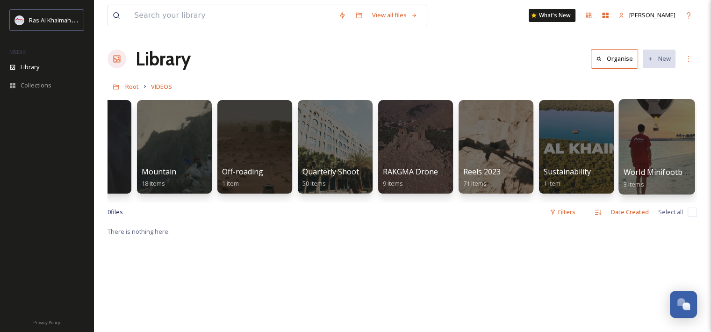
click at [642, 152] on div at bounding box center [657, 146] width 76 height 95
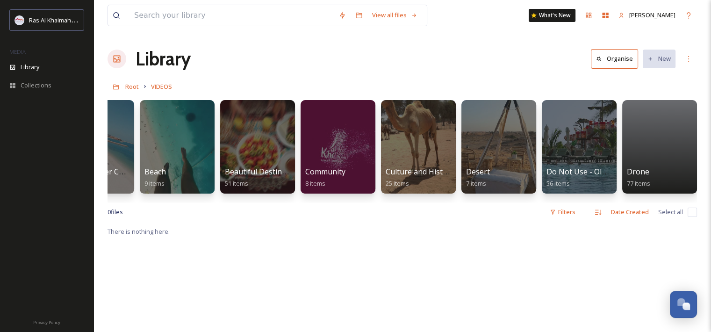
scroll to position [0, 137]
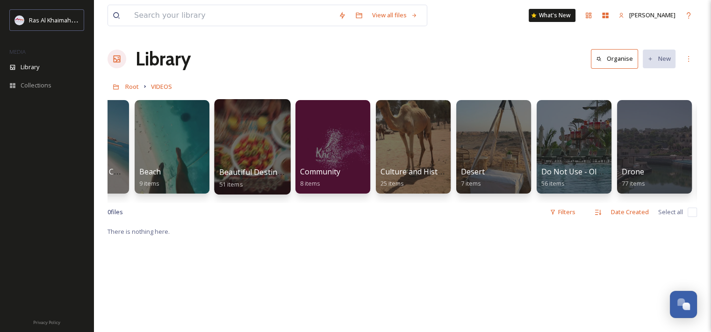
click at [273, 165] on div at bounding box center [252, 146] width 76 height 95
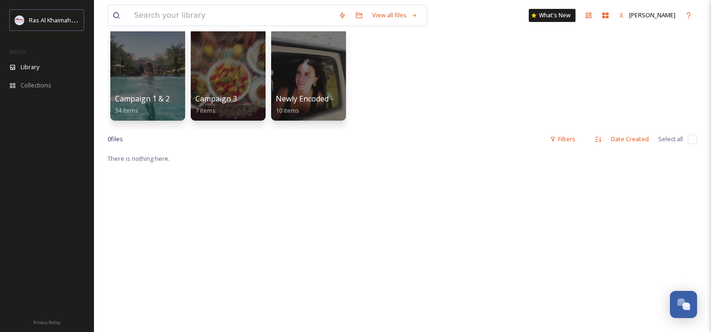
scroll to position [94, 0]
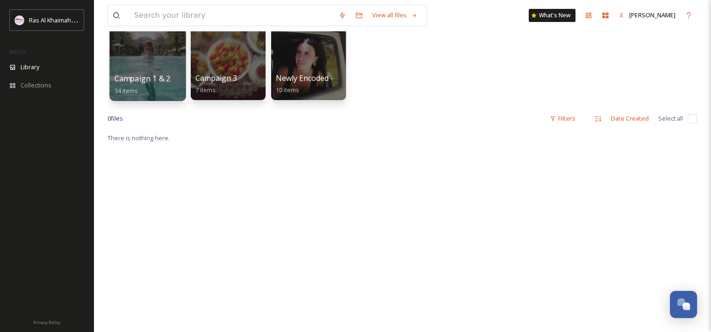
click at [176, 73] on div "Campaign 1 & 2 34 items" at bounding box center [148, 84] width 67 height 23
click at [176, 63] on div at bounding box center [147, 53] width 76 height 95
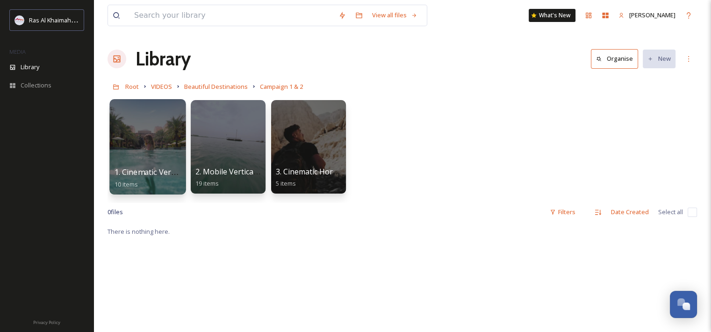
click at [178, 157] on div at bounding box center [147, 146] width 76 height 95
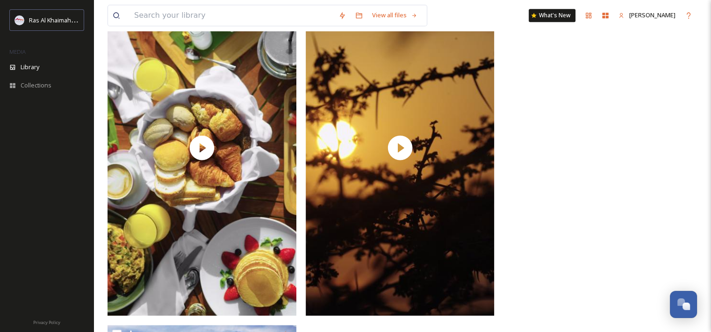
scroll to position [842, 0]
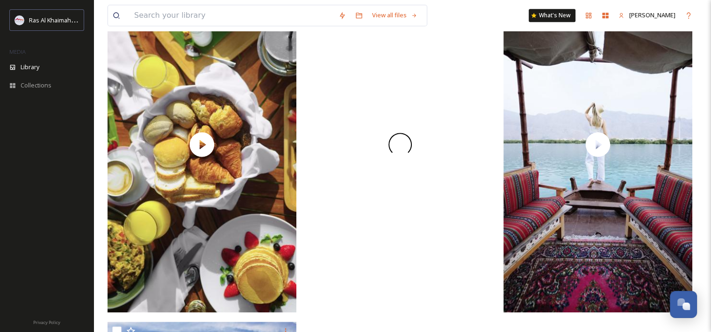
click at [422, 145] on div at bounding box center [400, 145] width 189 height 336
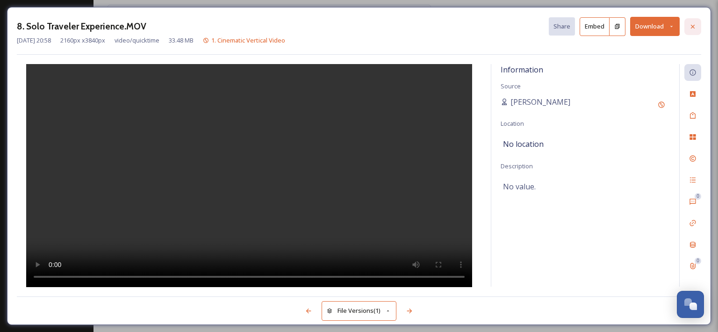
click at [697, 22] on div at bounding box center [693, 26] width 17 height 17
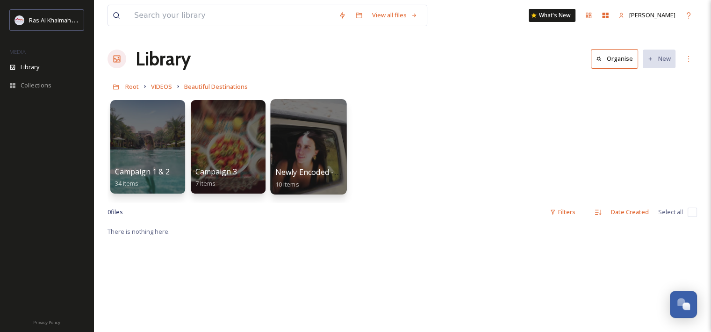
click at [294, 155] on div at bounding box center [308, 146] width 76 height 95
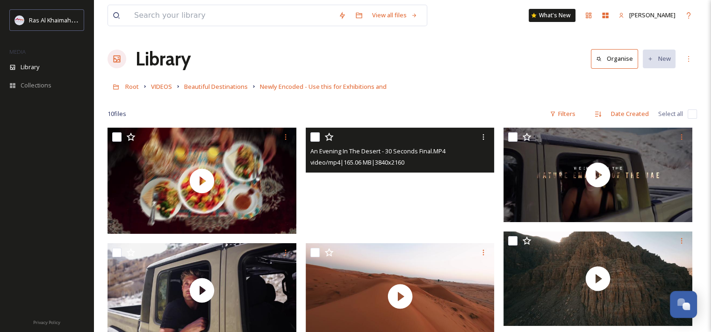
click at [374, 203] on video "An Evening In The Desert - 30 Seconds Final.MP4" at bounding box center [400, 181] width 189 height 106
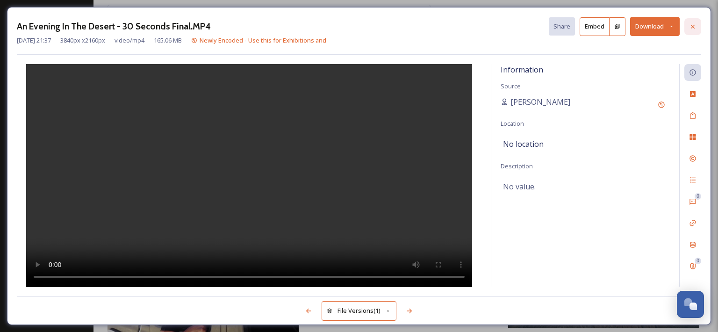
click at [692, 23] on icon at bounding box center [692, 26] width 7 height 7
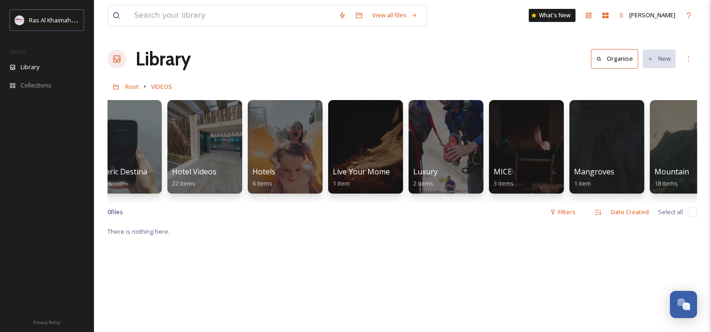
scroll to position [0, 748]
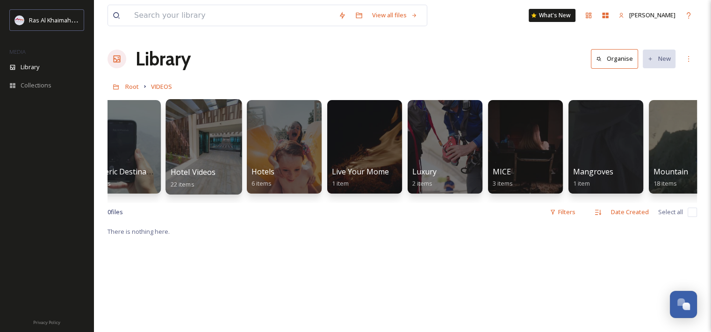
click at [180, 152] on div at bounding box center [204, 146] width 76 height 95
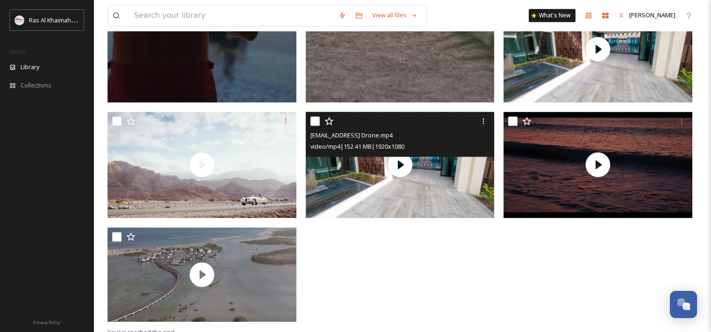
scroll to position [1175, 0]
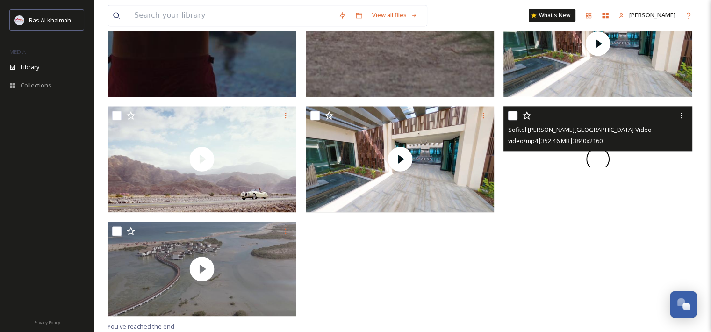
click at [660, 199] on div at bounding box center [598, 159] width 189 height 106
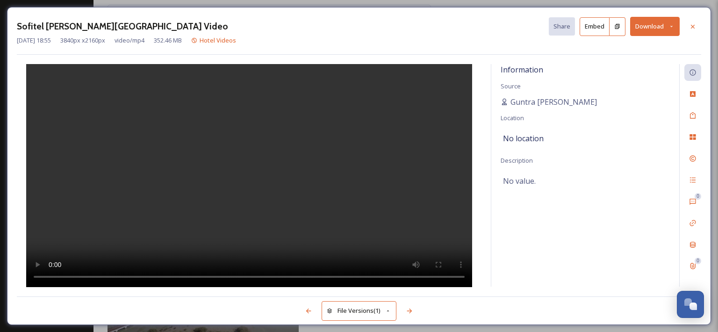
drag, startPoint x: 352, startPoint y: 91, endPoint x: 355, endPoint y: 103, distance: 13.0
click at [355, 101] on div at bounding box center [249, 175] width 465 height 223
click at [701, 25] on div at bounding box center [693, 26] width 17 height 17
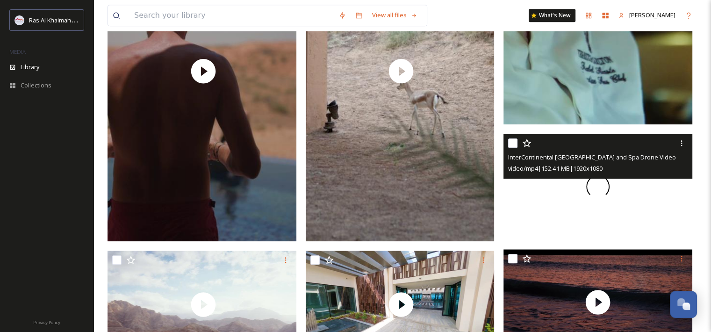
scroll to position [1035, 0]
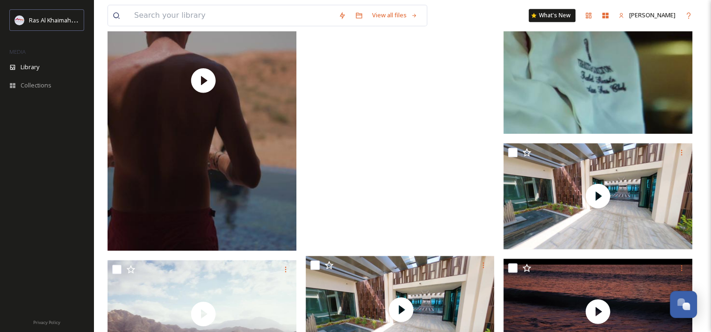
click at [356, 154] on video "ext_1745242003.33504_Habiba.Hussein@Ritzcarlton.com-Al Wadi Spa Experience fina…" at bounding box center [400, 78] width 189 height 336
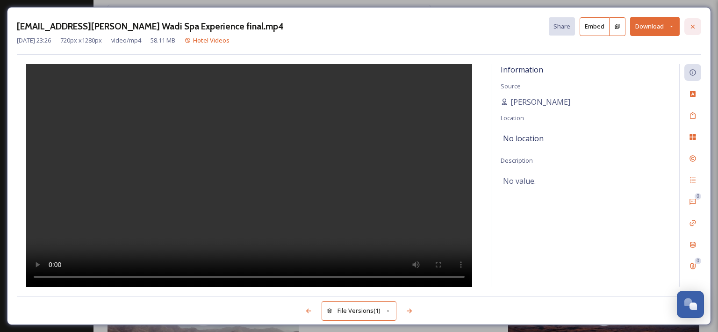
click at [694, 33] on div at bounding box center [693, 26] width 17 height 17
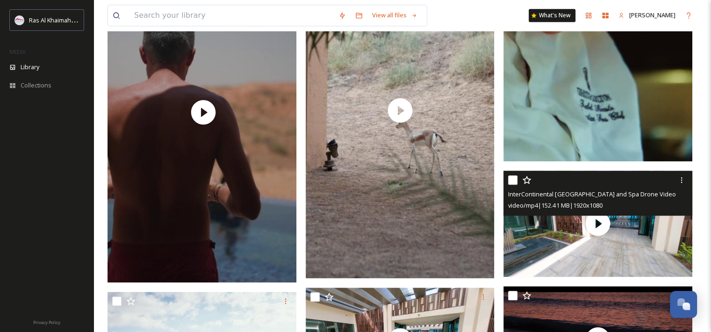
scroll to position [988, 0]
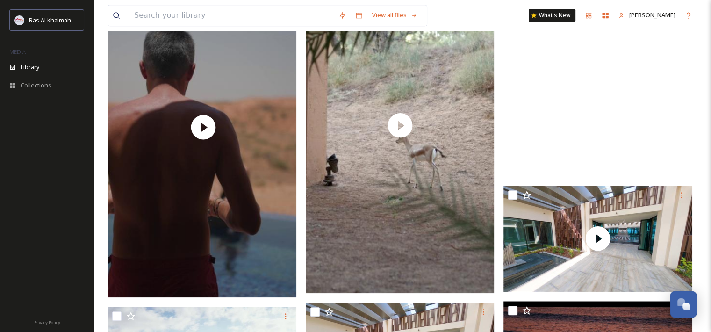
click at [638, 111] on div at bounding box center [598, 8] width 189 height 336
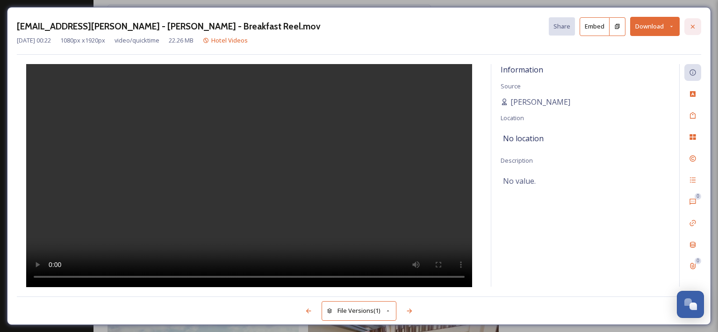
click at [700, 25] on div at bounding box center [693, 26] width 17 height 17
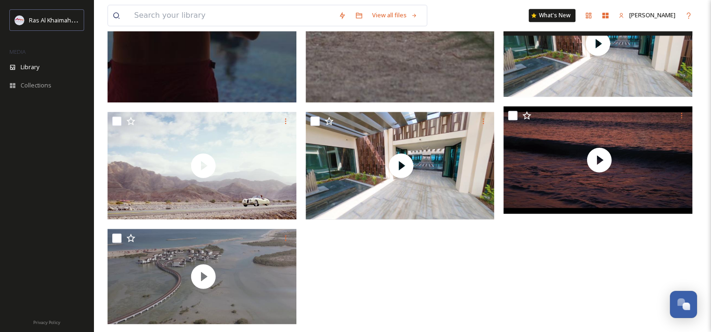
scroll to position [1191, 0]
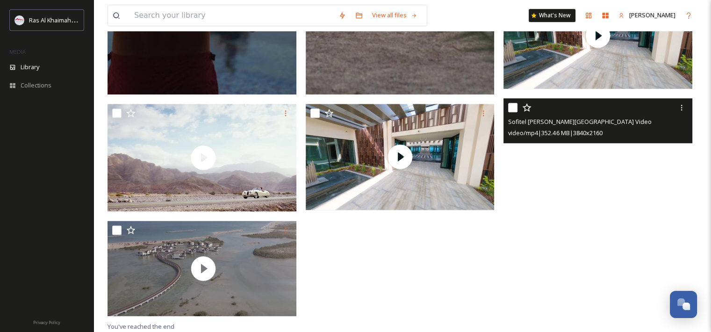
click at [556, 158] on video "Sofitel Al Hamra Beach Resort Video" at bounding box center [598, 151] width 189 height 106
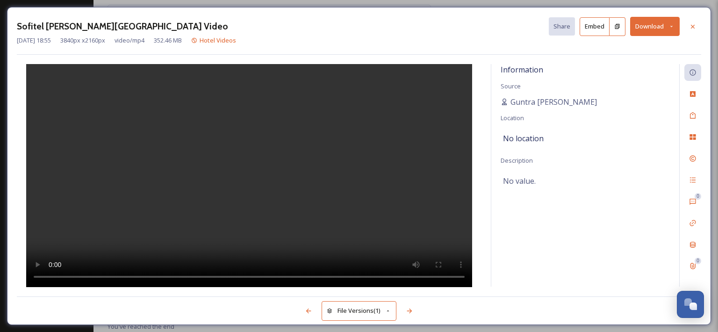
click at [233, 200] on video at bounding box center [249, 175] width 446 height 223
click at [233, 199] on video at bounding box center [249, 175] width 446 height 223
click at [689, 31] on div at bounding box center [693, 26] width 17 height 17
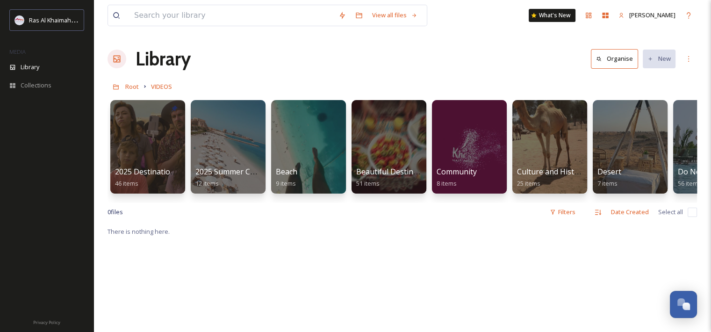
scroll to position [0, 186]
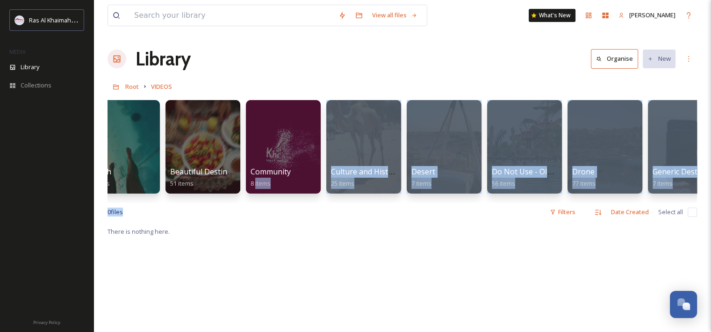
click at [254, 209] on div "View all files What's New [PERSON_NAME] Library Organise New Root VIDEOS Your S…" at bounding box center [403, 279] width 618 height 558
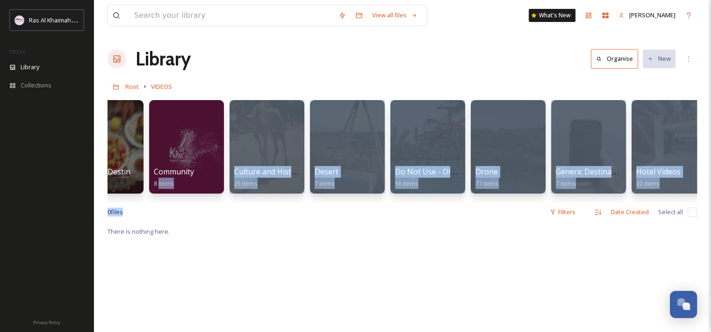
scroll to position [0, 291]
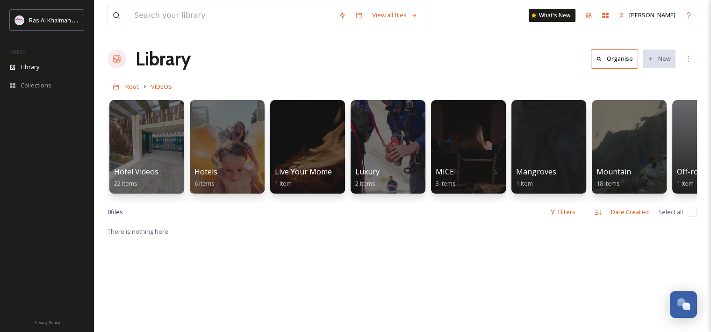
scroll to position [0, 808]
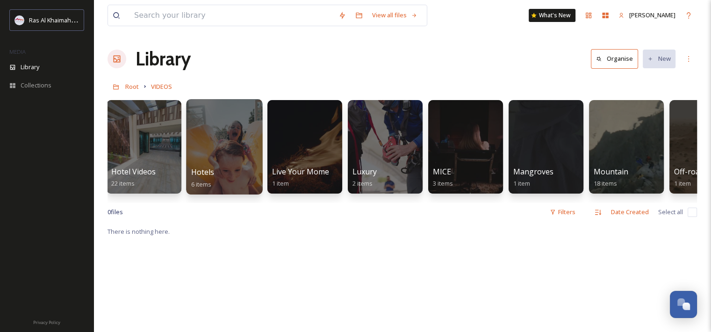
click at [242, 148] on div at bounding box center [224, 146] width 76 height 95
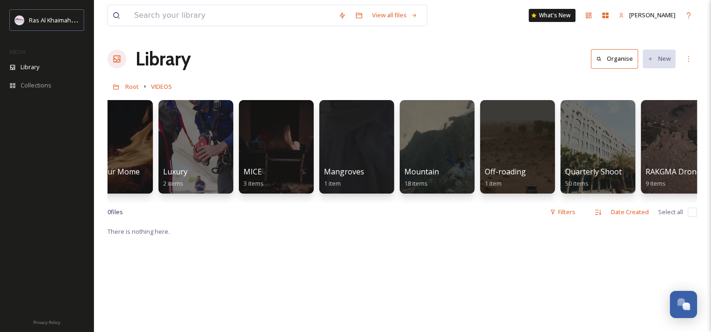
scroll to position [0, 1261]
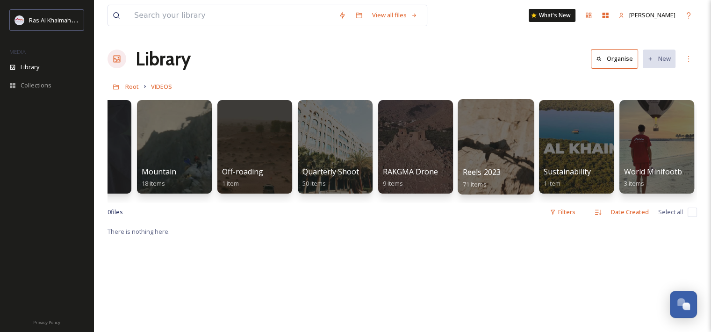
click at [462, 152] on div at bounding box center [496, 146] width 76 height 95
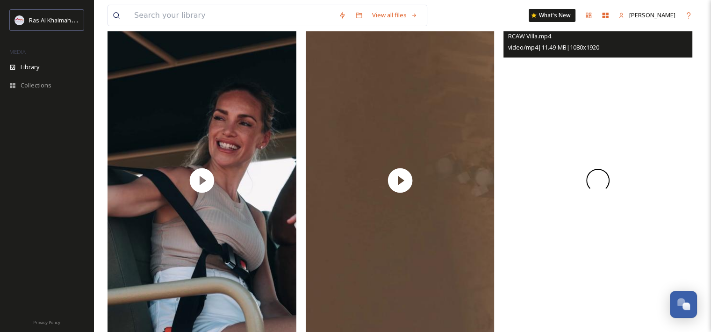
scroll to position [3601, 0]
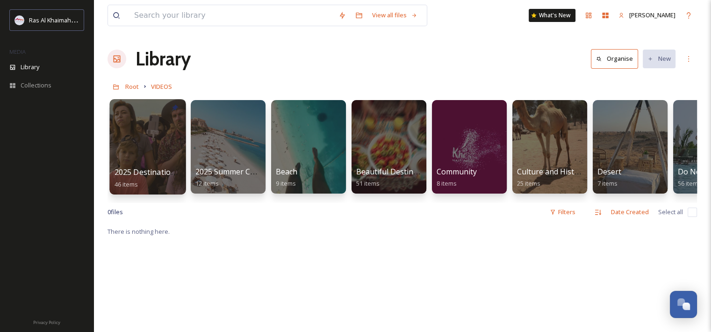
click at [155, 157] on div at bounding box center [147, 146] width 76 height 95
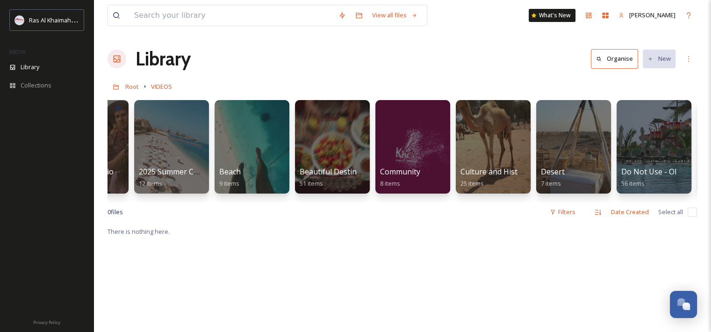
scroll to position [0, 103]
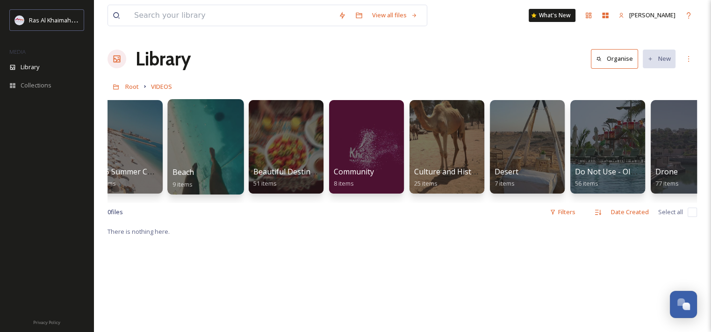
click at [225, 177] on div "Beach 9 items" at bounding box center [206, 178] width 67 height 23
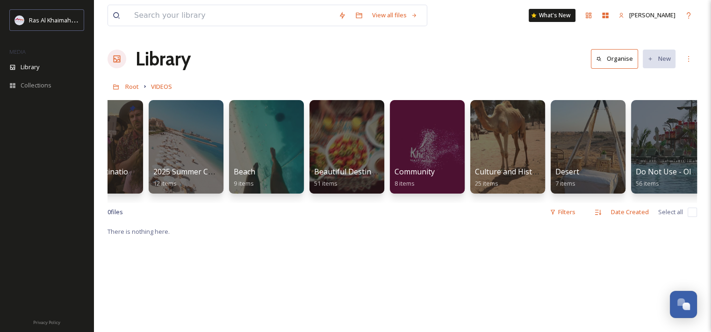
scroll to position [0, 36]
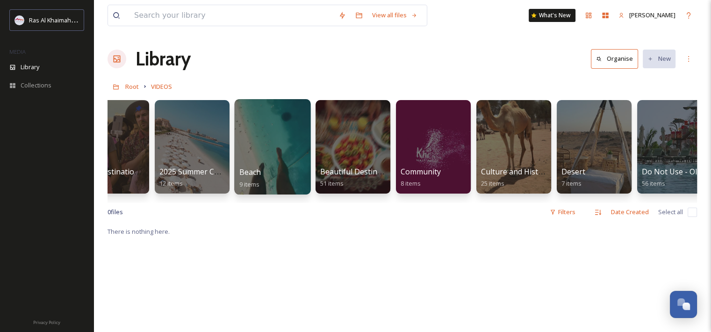
click at [288, 157] on div at bounding box center [272, 146] width 76 height 95
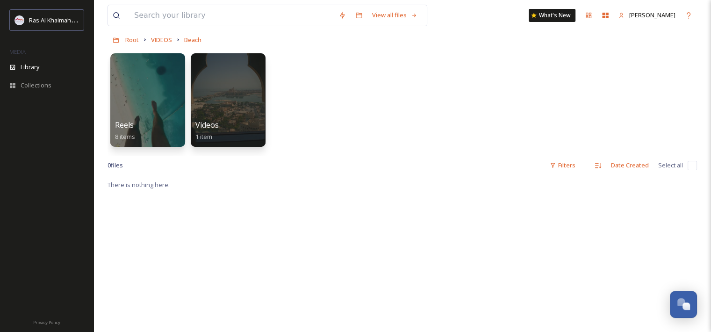
scroll to position [39, 0]
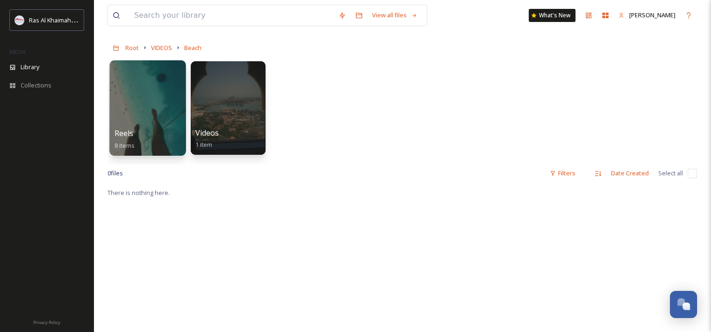
click at [153, 106] on div at bounding box center [147, 107] width 76 height 95
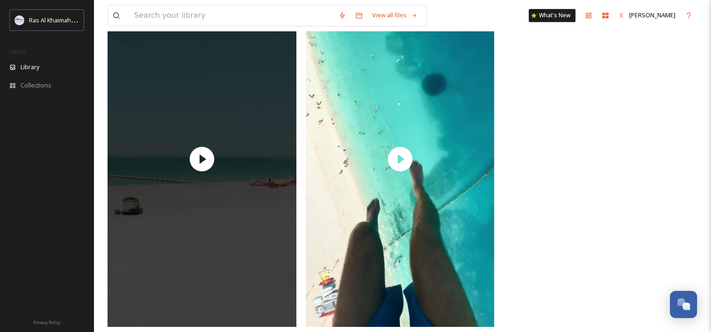
scroll to position [838, 0]
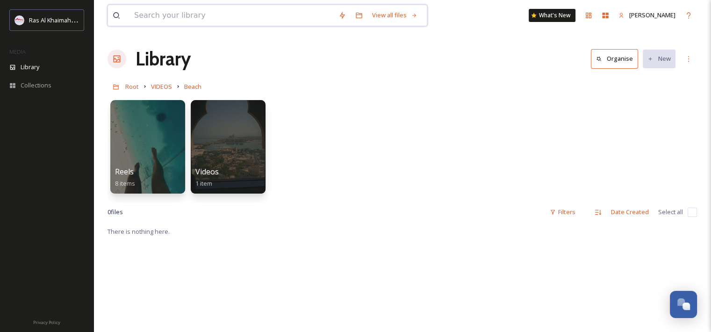
click at [206, 19] on input at bounding box center [232, 15] width 204 height 21
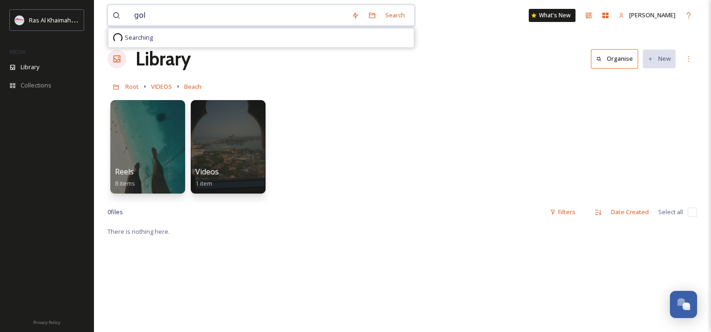
type input "golf"
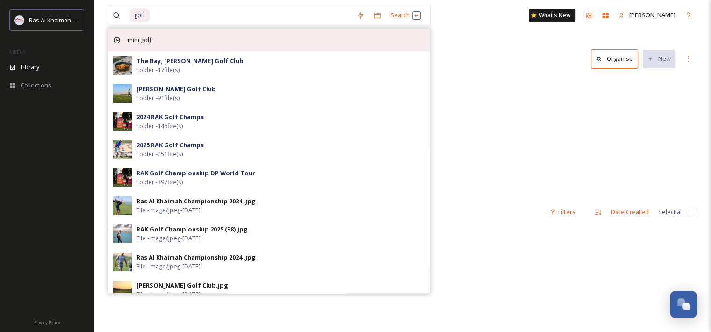
click at [145, 46] on span "mini golf" at bounding box center [139, 40] width 33 height 14
click at [145, 40] on span "mini golf" at bounding box center [139, 40] width 33 height 14
click at [398, 29] on div "mini golf" at bounding box center [269, 40] width 321 height 23
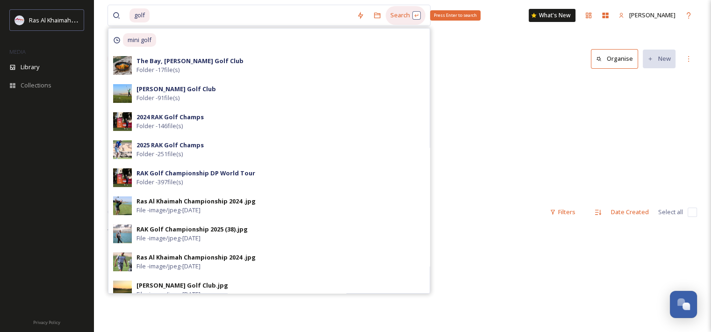
click at [398, 13] on div "Search Press Enter to search" at bounding box center [406, 15] width 40 height 18
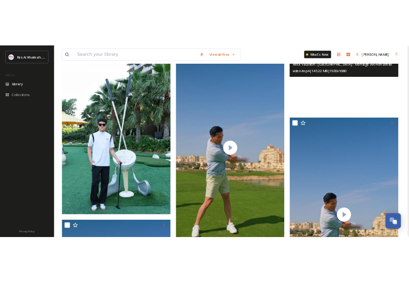
scroll to position [281, 0]
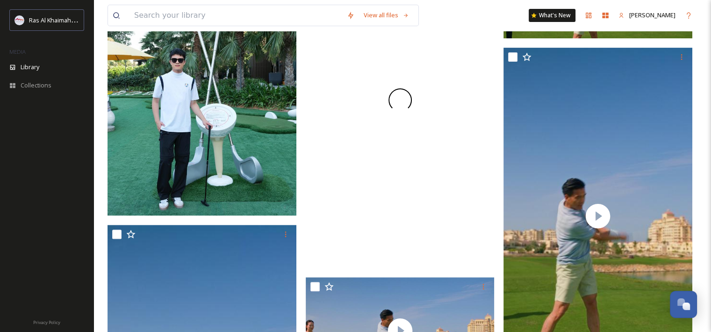
click at [462, 160] on div at bounding box center [400, 100] width 189 height 336
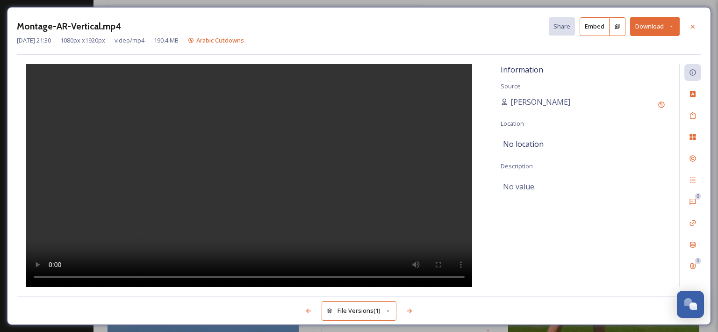
click at [660, 27] on button "Download" at bounding box center [655, 26] width 50 height 19
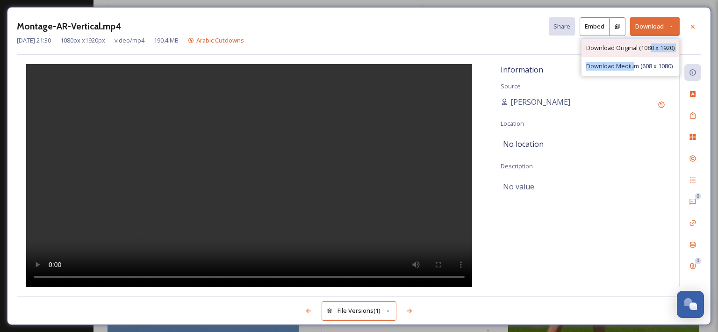
drag, startPoint x: 633, startPoint y: 67, endPoint x: 651, endPoint y: 48, distance: 26.8
click at [651, 48] on div "Download Original (1080 x 1920) Download Medium (608 x 1080)" at bounding box center [630, 56] width 99 height 37
drag, startPoint x: 651, startPoint y: 48, endPoint x: 623, endPoint y: 50, distance: 27.7
click at [623, 50] on span "Download Original (1080 x 1920)" at bounding box center [631, 47] width 88 height 9
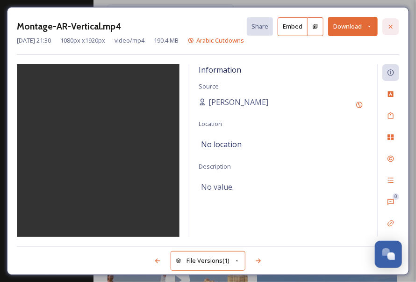
click at [390, 27] on icon at bounding box center [390, 26] width 7 height 7
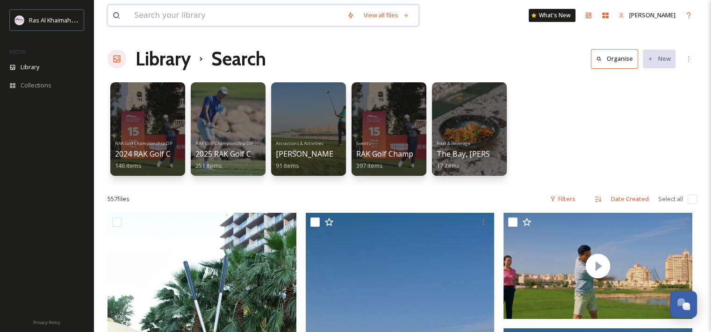
click at [179, 25] on input at bounding box center [236, 15] width 213 height 21
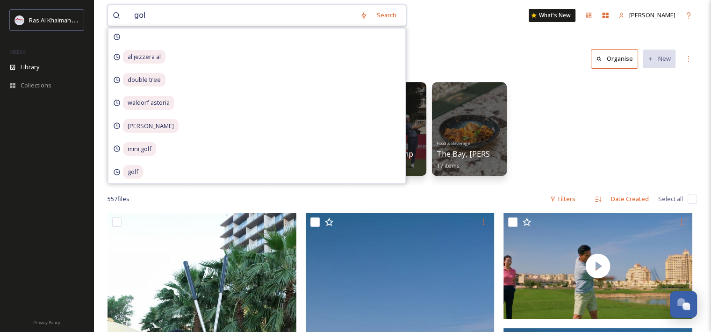
type input "golf"
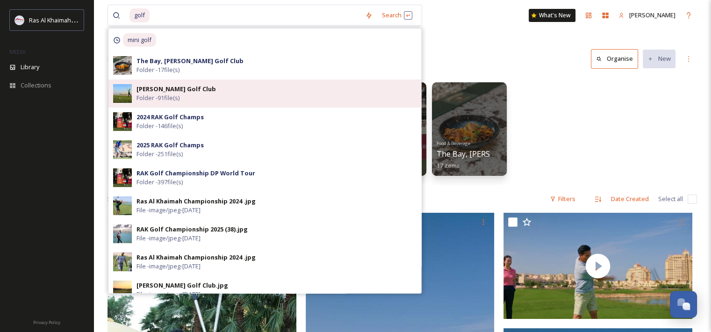
click at [214, 98] on div "[PERSON_NAME] Golf Club Folder - 91 file(s)" at bounding box center [277, 94] width 280 height 18
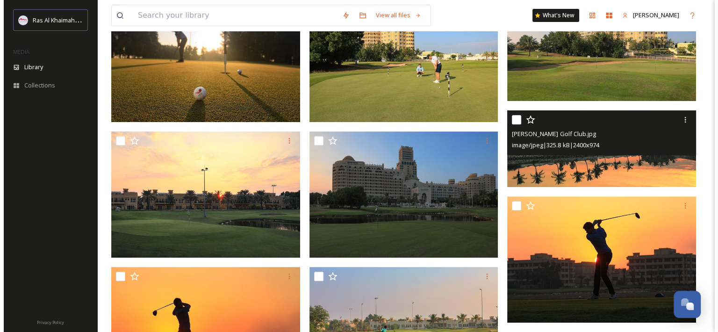
scroll to position [281, 0]
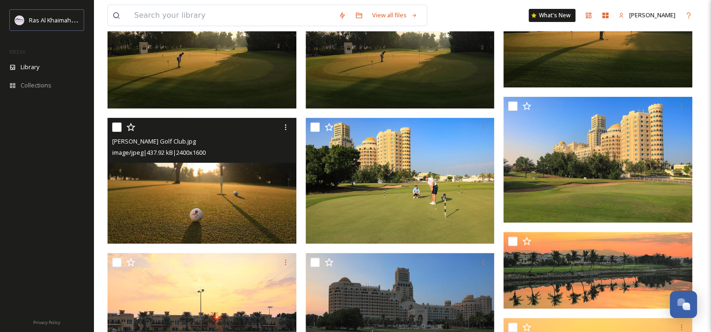
click at [226, 202] on img at bounding box center [202, 181] width 189 height 126
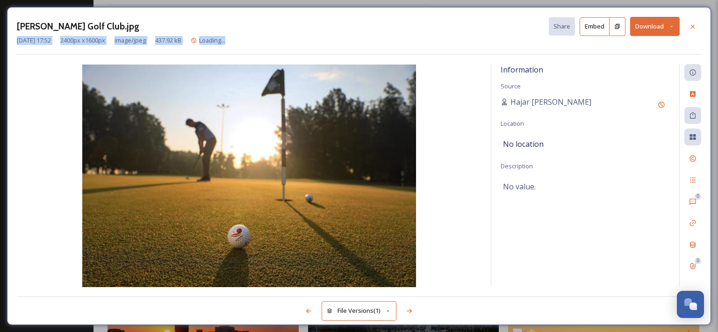
click at [652, 35] on div "[PERSON_NAME] Golf Club.jpg Share Embed Download [DATE] 17:52 2400 px x 1600 px…" at bounding box center [359, 36] width 685 height 38
drag, startPoint x: 652, startPoint y: 35, endPoint x: 612, endPoint y: 53, distance: 44.8
click at [608, 55] on div "[PERSON_NAME] Golf Club.jpg Share Embed Download [DATE] 17:52 2400 px x 1600 px…" at bounding box center [359, 166] width 704 height 318
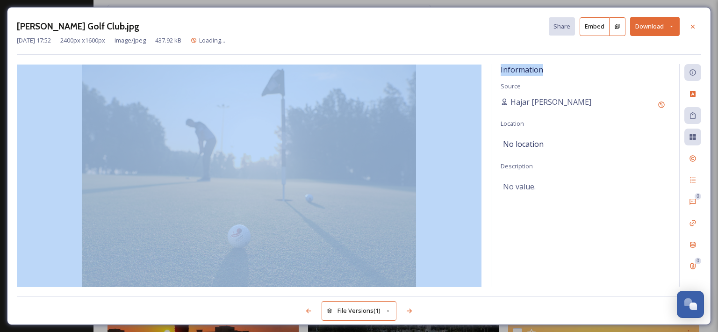
click at [452, 87] on img at bounding box center [249, 176] width 465 height 223
click at [495, 38] on div "[DATE] 17:52 2400 px x 1600 px image/jpeg 437.92 kB [PERSON_NAME] Golf Club" at bounding box center [359, 40] width 685 height 9
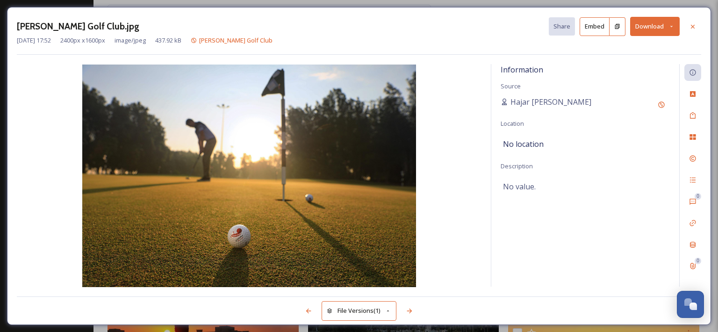
click at [660, 23] on button "Download" at bounding box center [655, 26] width 50 height 19
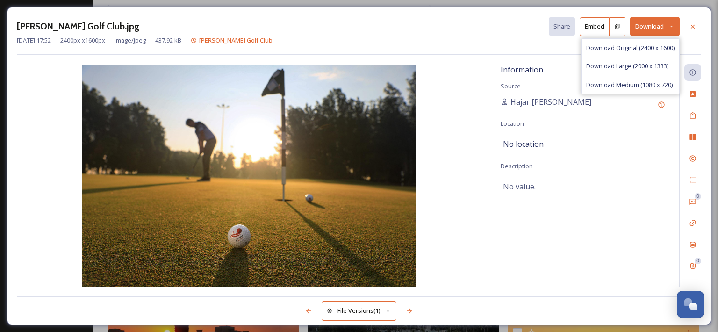
click at [642, 84] on span "Download Medium (1080 x 720)" at bounding box center [630, 84] width 87 height 9
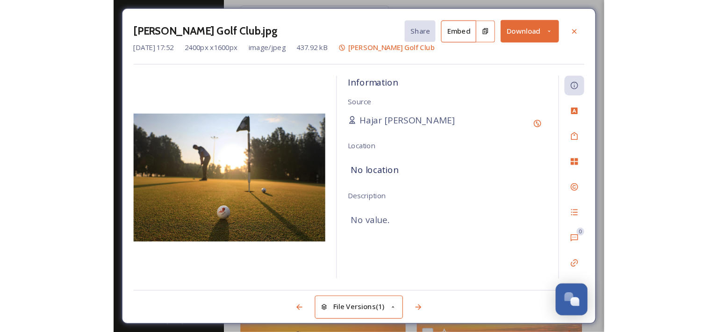
scroll to position [281, 0]
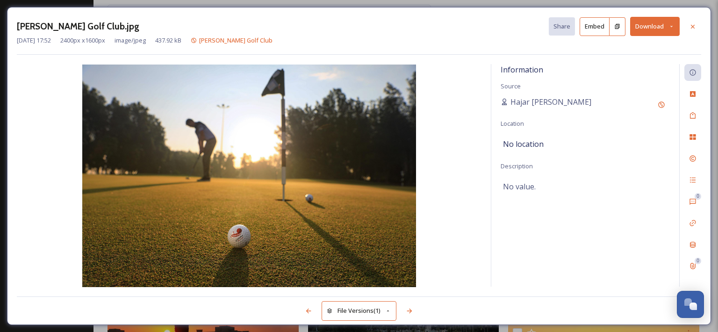
click at [690, 24] on icon at bounding box center [692, 26] width 7 height 7
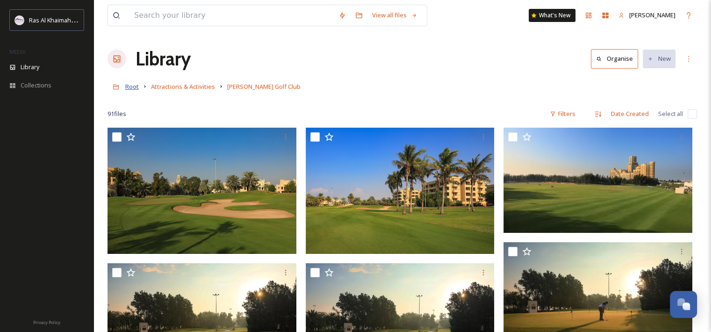
click at [134, 87] on span "Root" at bounding box center [132, 86] width 14 height 8
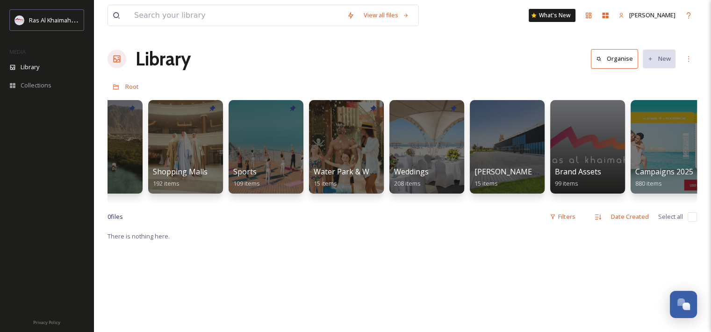
scroll to position [0, 768]
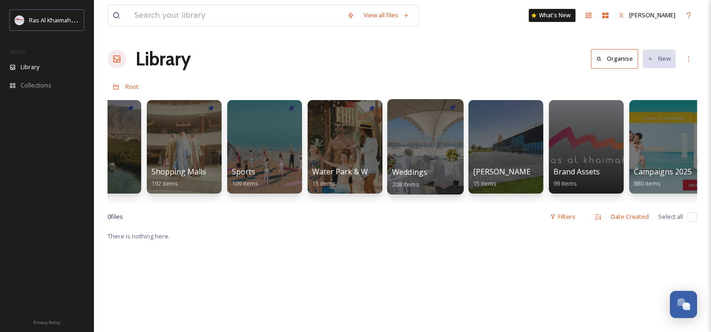
click at [438, 160] on div at bounding box center [425, 146] width 76 height 95
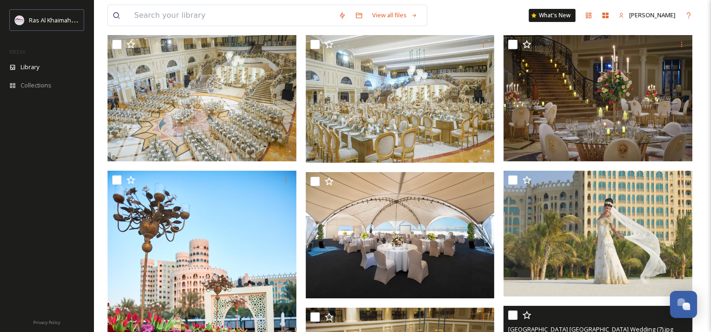
scroll to position [47, 0]
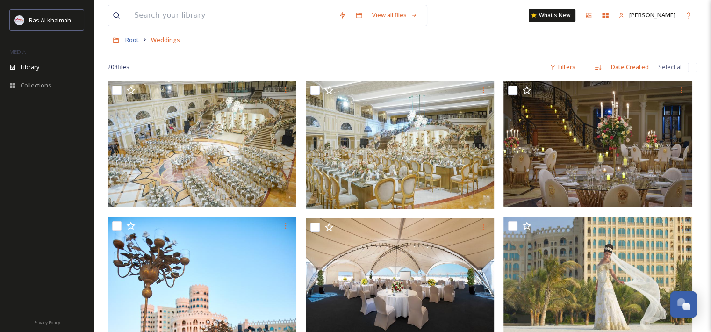
click at [131, 42] on span "Root" at bounding box center [132, 40] width 14 height 8
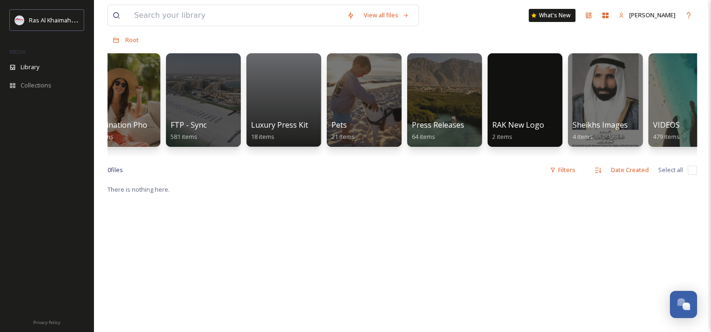
scroll to position [0, 1502]
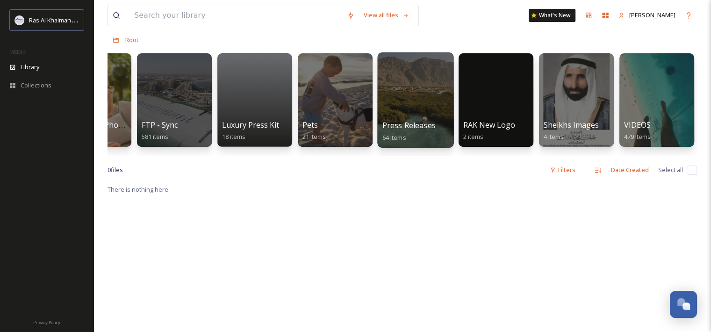
click at [423, 115] on div at bounding box center [415, 99] width 76 height 95
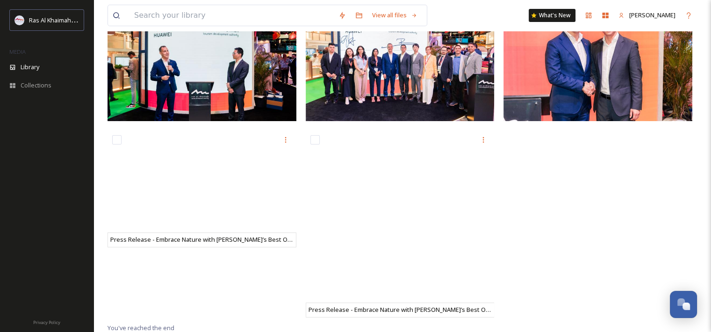
scroll to position [232, 0]
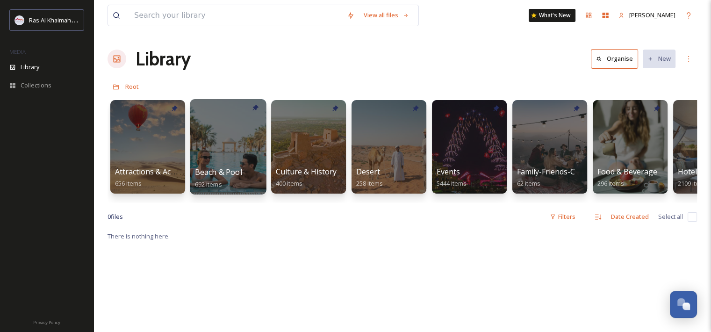
click at [256, 165] on div at bounding box center [228, 146] width 76 height 95
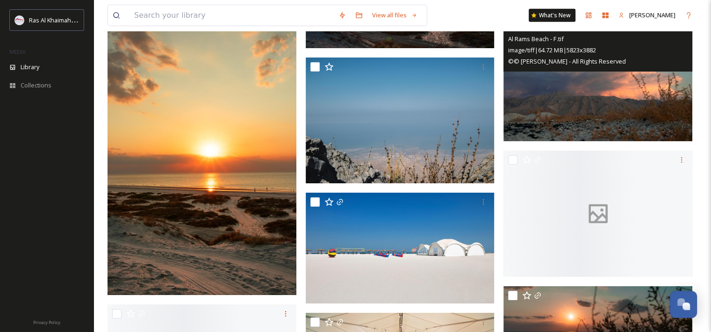
scroll to position [24256, 0]
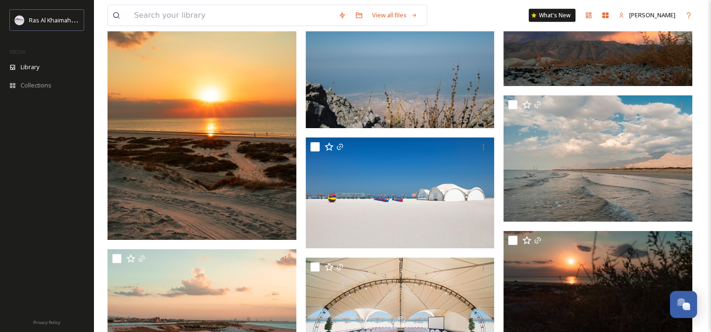
click at [237, 152] on img at bounding box center [202, 98] width 189 height 283
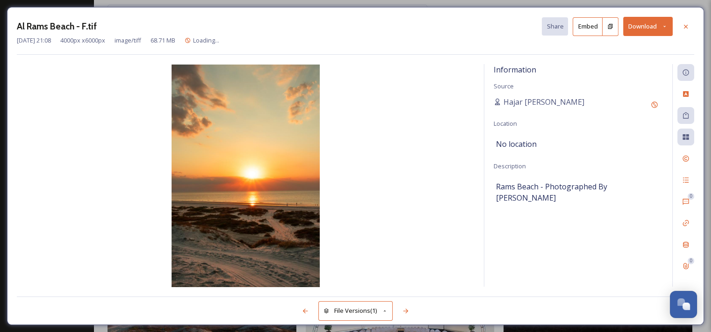
scroll to position [23964, 0]
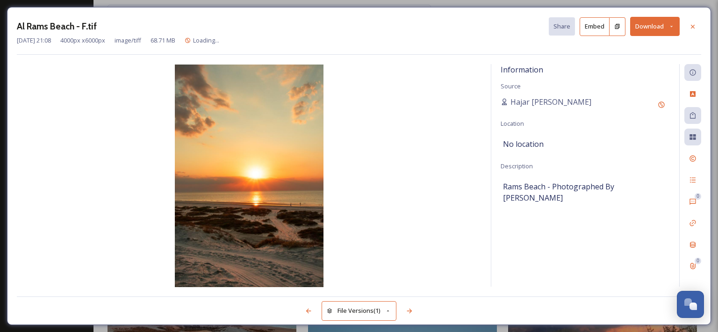
click at [660, 28] on button "Download" at bounding box center [655, 26] width 50 height 19
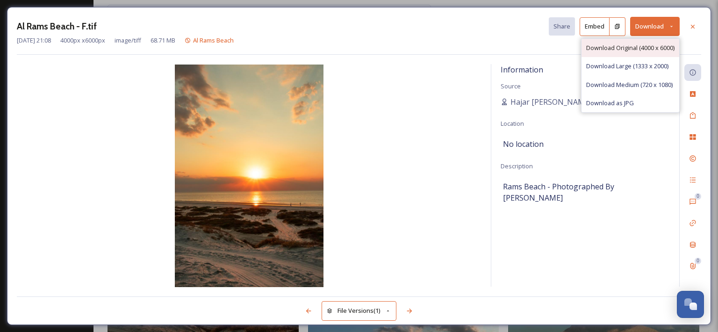
click at [653, 46] on span "Download Original (4000 x 6000)" at bounding box center [631, 47] width 88 height 9
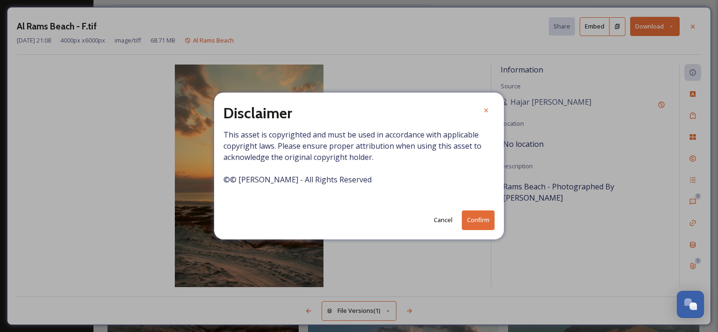
click at [479, 223] on button "Confirm" at bounding box center [478, 219] width 33 height 19
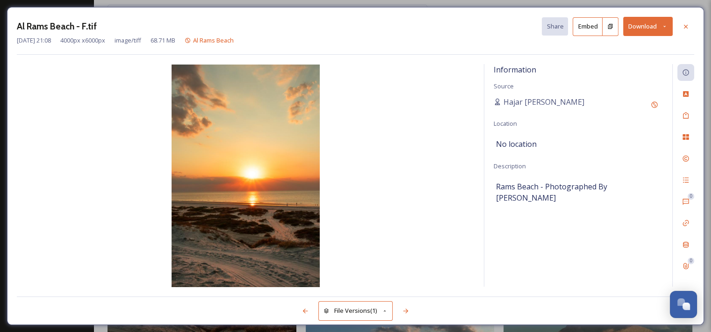
click at [636, 27] on button "Download" at bounding box center [648, 26] width 50 height 19
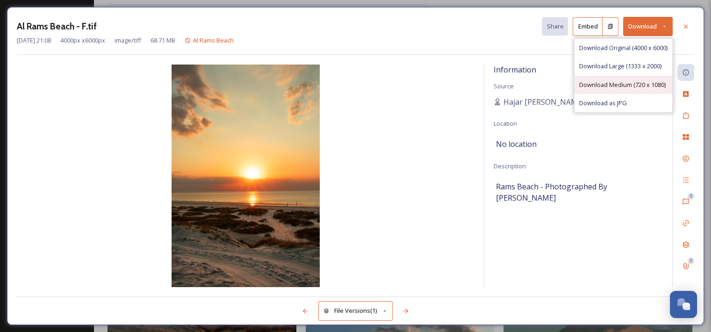
click at [622, 91] on div "Download Medium (720 x 1080)" at bounding box center [624, 85] width 98 height 18
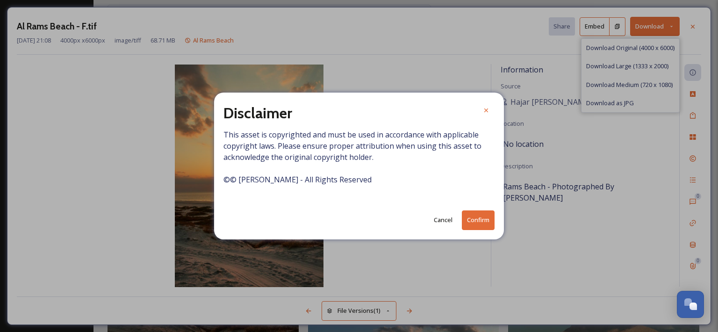
click at [476, 223] on button "Confirm" at bounding box center [478, 219] width 33 height 19
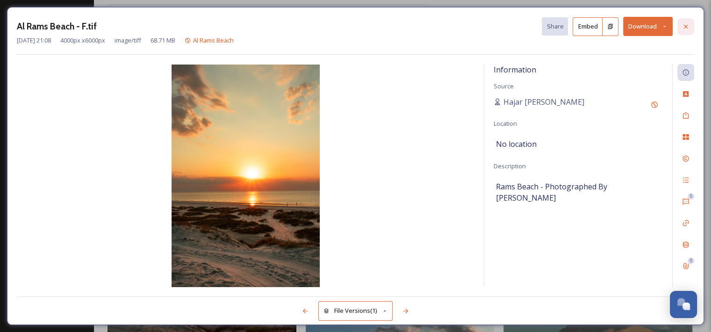
click at [683, 24] on icon at bounding box center [685, 26] width 7 height 7
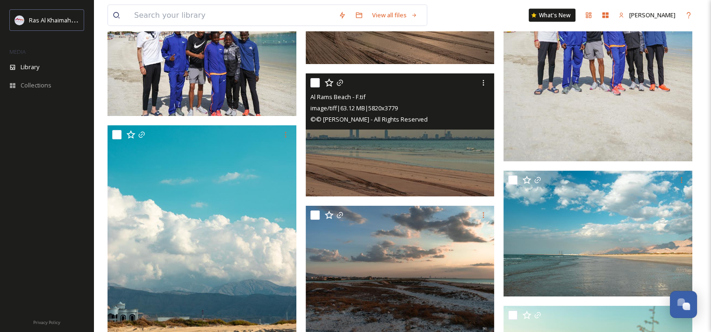
scroll to position [22981, 0]
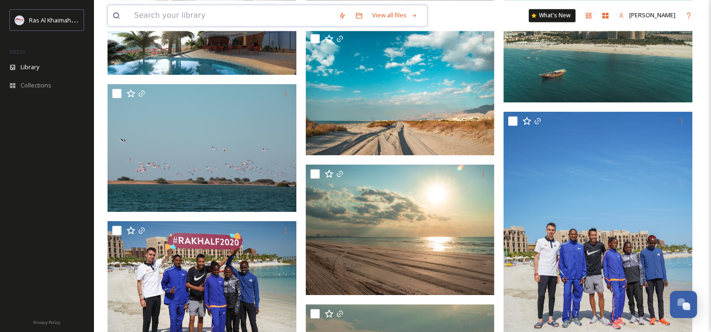
click at [224, 14] on input at bounding box center [232, 15] width 204 height 21
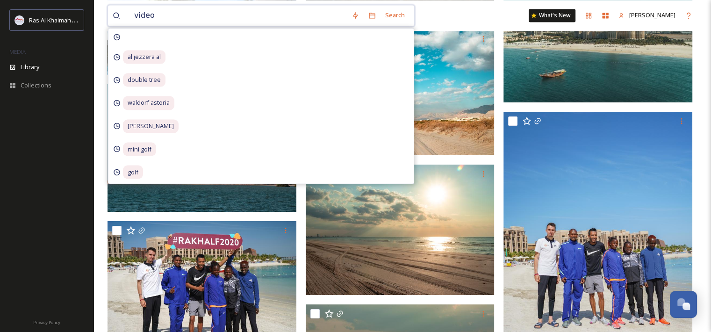
type input "videos"
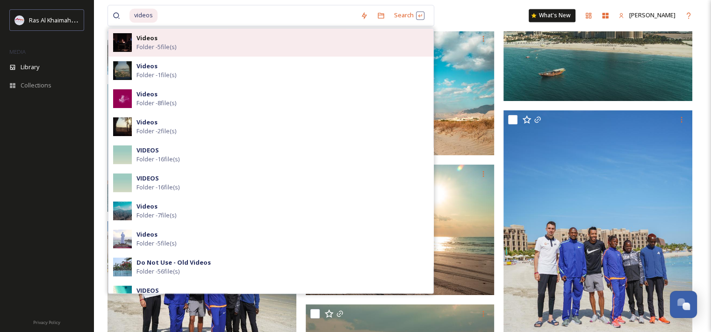
click at [186, 45] on div "Videos Folder - 5 file(s)" at bounding box center [283, 43] width 292 height 18
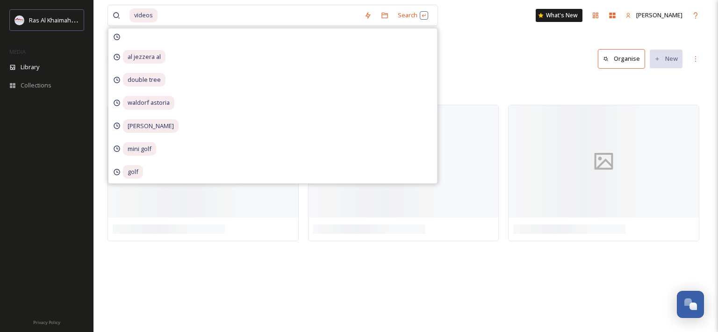
click at [501, 42] on div "videos Search al jezzera al double tree waldorf astoria ritz carlton mini golf …" at bounding box center [406, 166] width 625 height 332
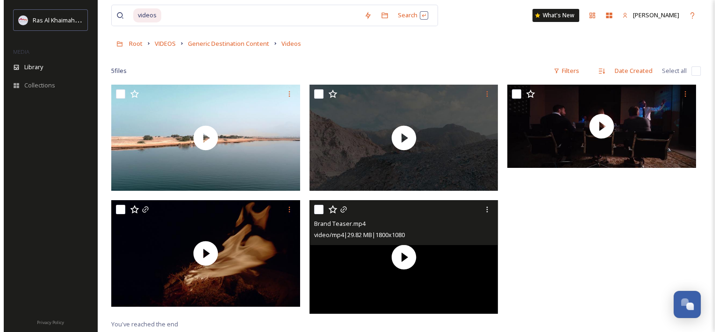
scroll to position [47, 0]
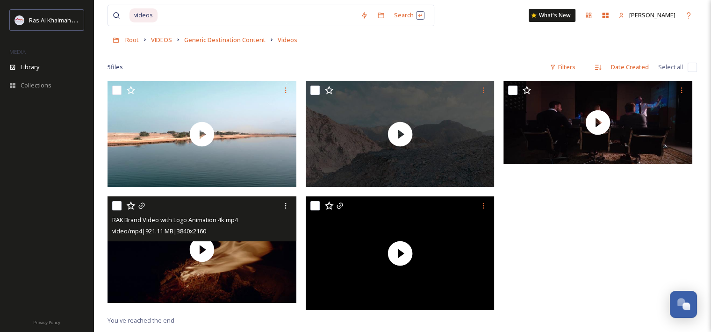
click at [206, 235] on span "video/mp4 | 921.11 MB | 3840 x 2160" at bounding box center [159, 231] width 94 height 8
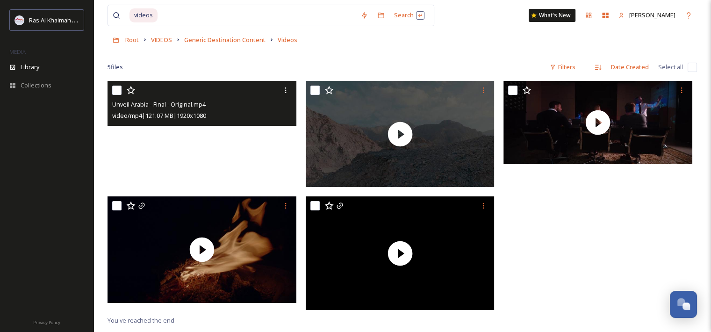
click at [268, 166] on video "Unveil Arabia - Final - Original.mp4" at bounding box center [202, 134] width 189 height 106
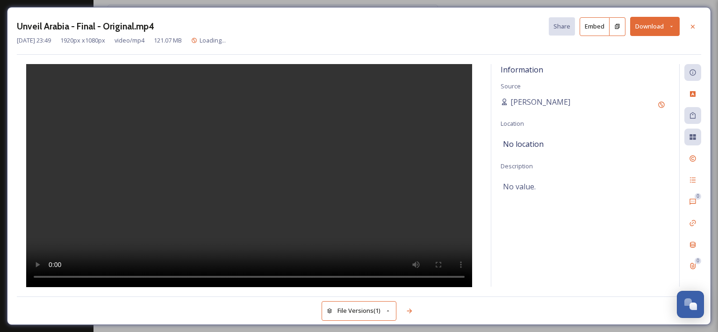
click at [657, 28] on button "Download" at bounding box center [655, 26] width 50 height 19
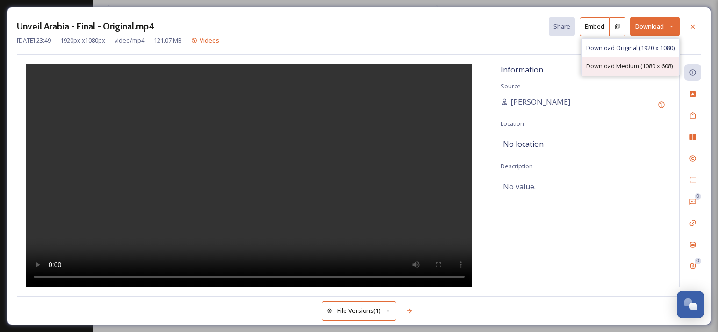
click at [638, 67] on span "Download Medium (1080 x 608)" at bounding box center [630, 66] width 87 height 9
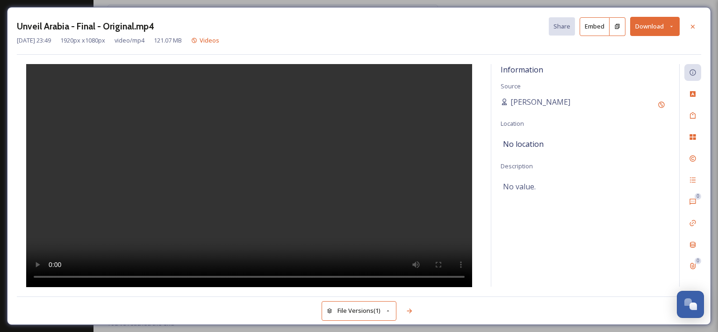
click at [340, 193] on video at bounding box center [249, 175] width 446 height 223
